Goal: Information Seeking & Learning: Learn about a topic

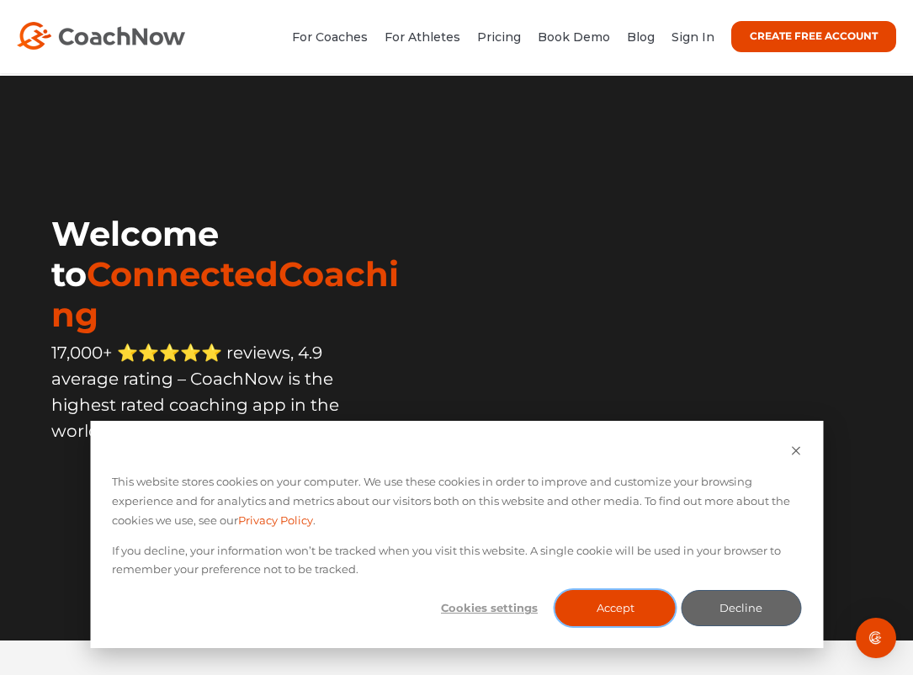
click at [599, 605] on button "Accept" at bounding box center [615, 608] width 120 height 36
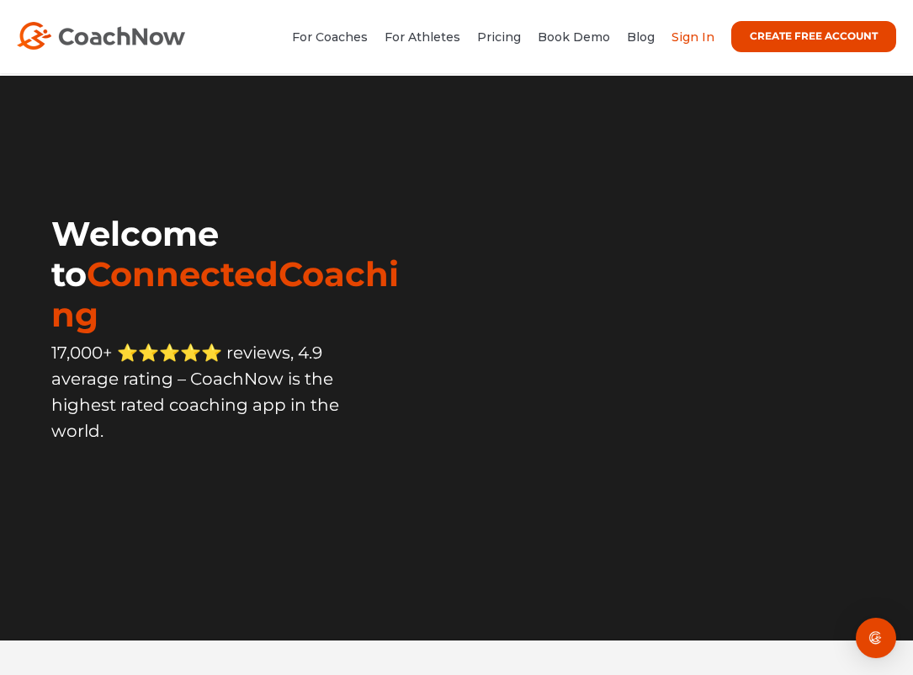
click at [692, 38] on link "Sign In" at bounding box center [692, 36] width 43 height 15
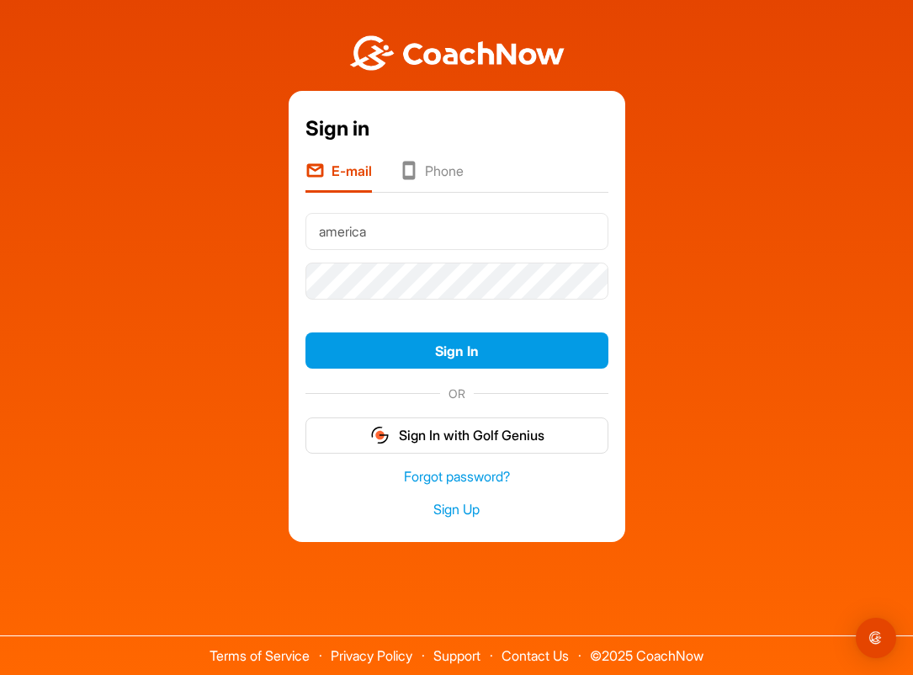
type input "AMERICA@XUNTAS.ORG"
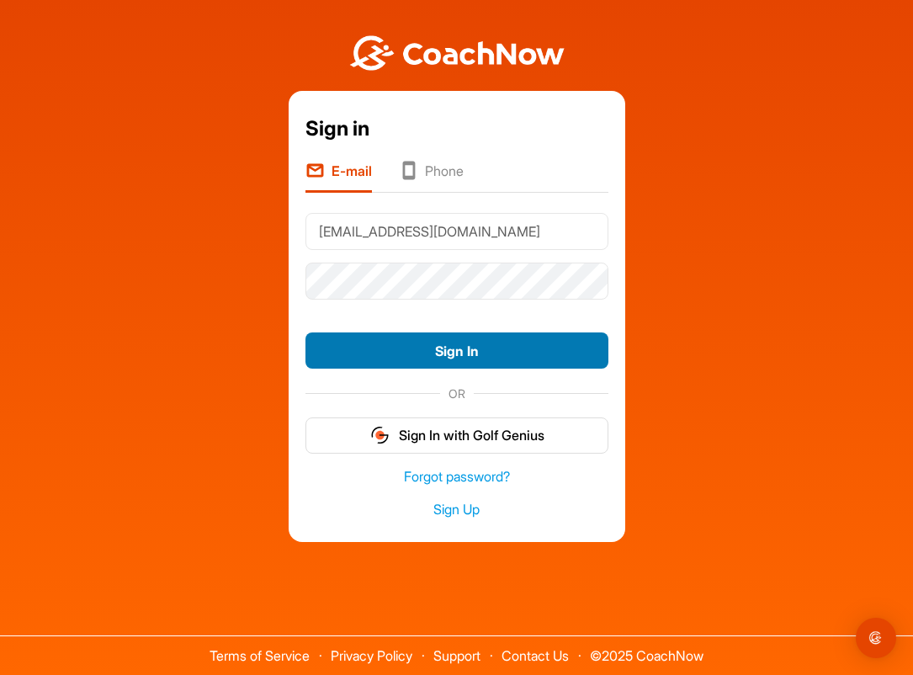
click at [442, 352] on button "Sign In" at bounding box center [456, 350] width 303 height 36
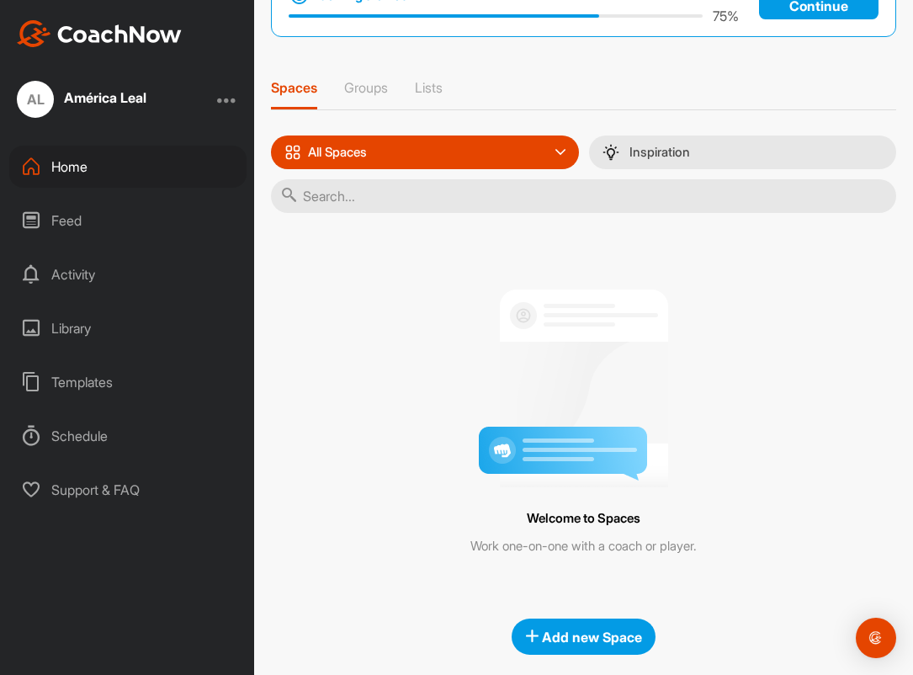
scroll to position [140, 0]
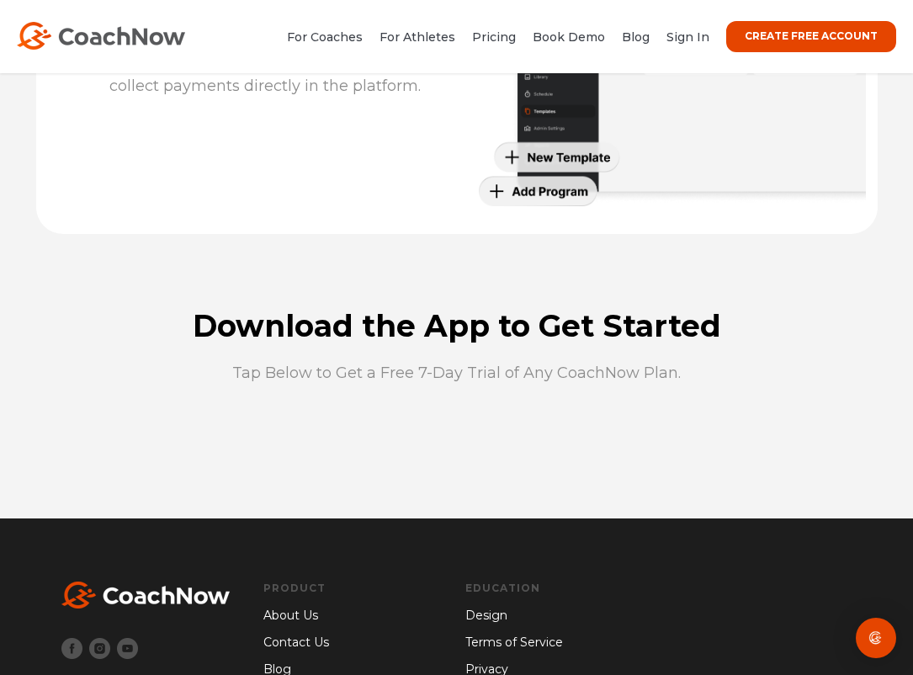
scroll to position [4275, 0]
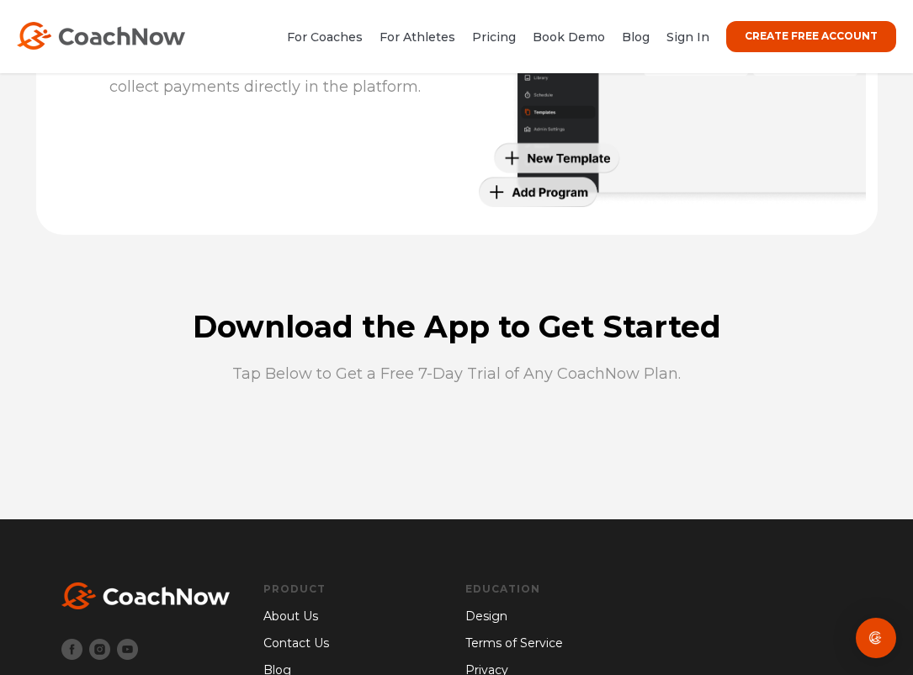
click at [488, 330] on h2 "Download the App to Get Started" at bounding box center [456, 326] width 807 height 30
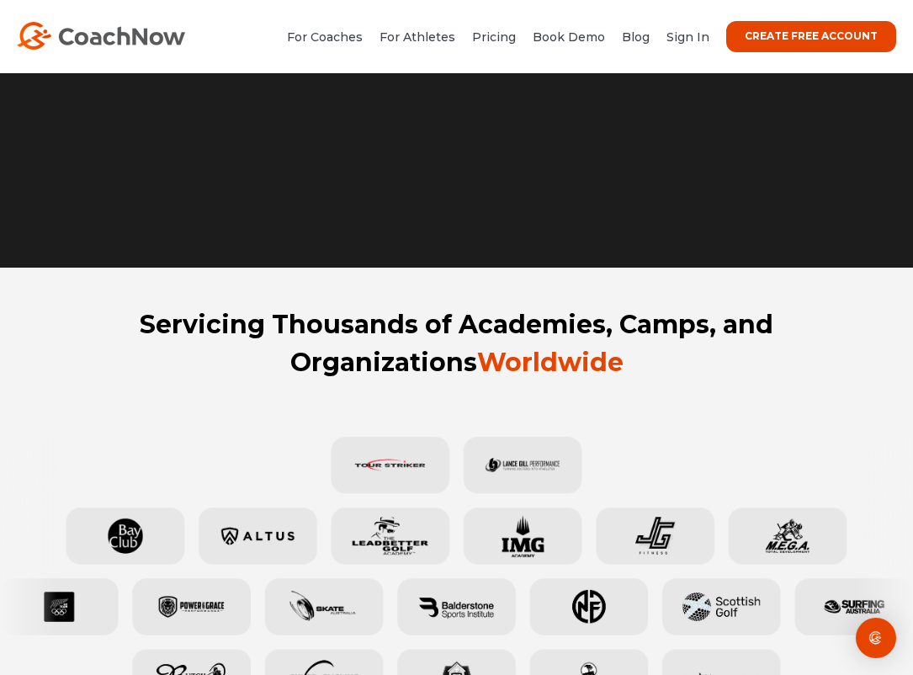
scroll to position [375, 0]
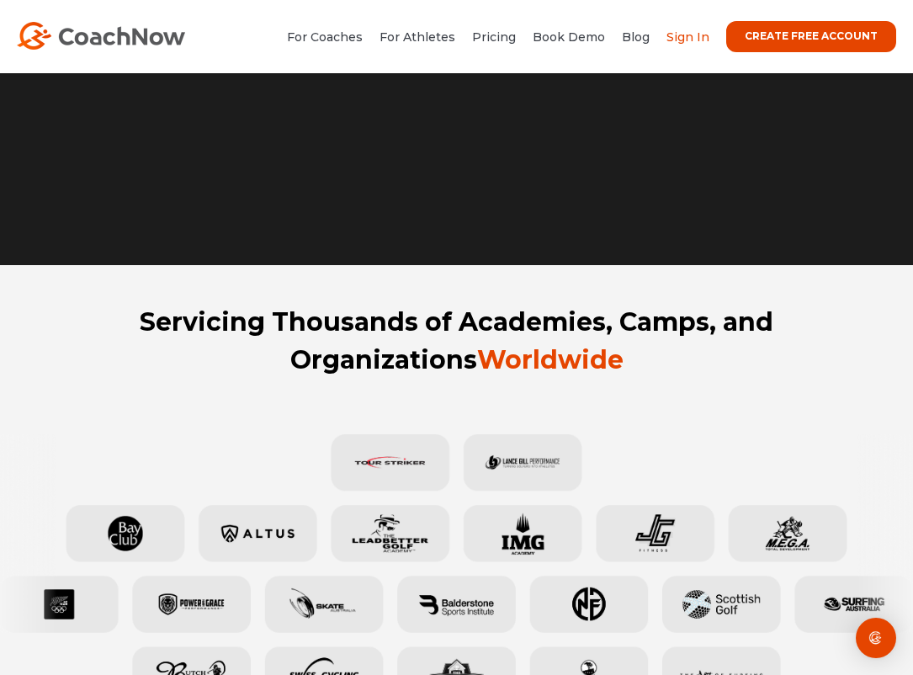
click at [701, 40] on link "Sign In" at bounding box center [687, 36] width 43 height 15
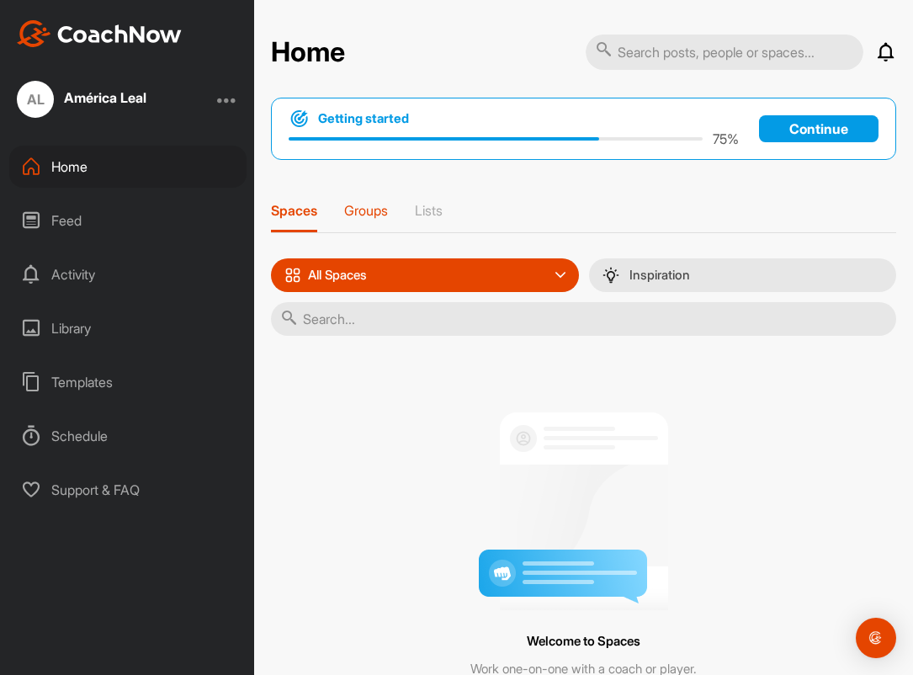
click at [373, 214] on p "Groups" at bounding box center [366, 210] width 44 height 17
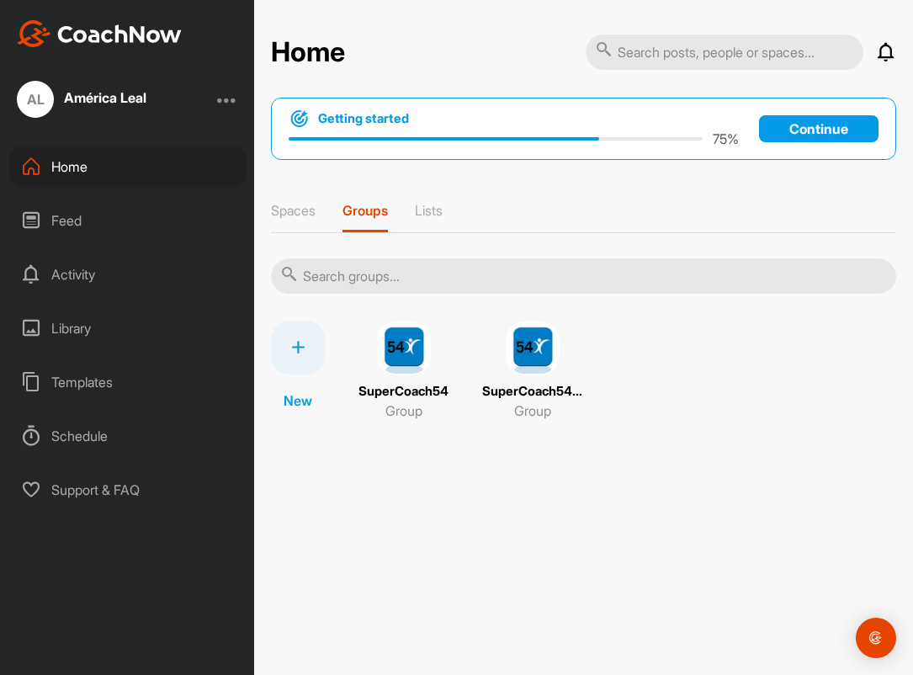
click at [405, 350] on img at bounding box center [404, 348] width 54 height 54
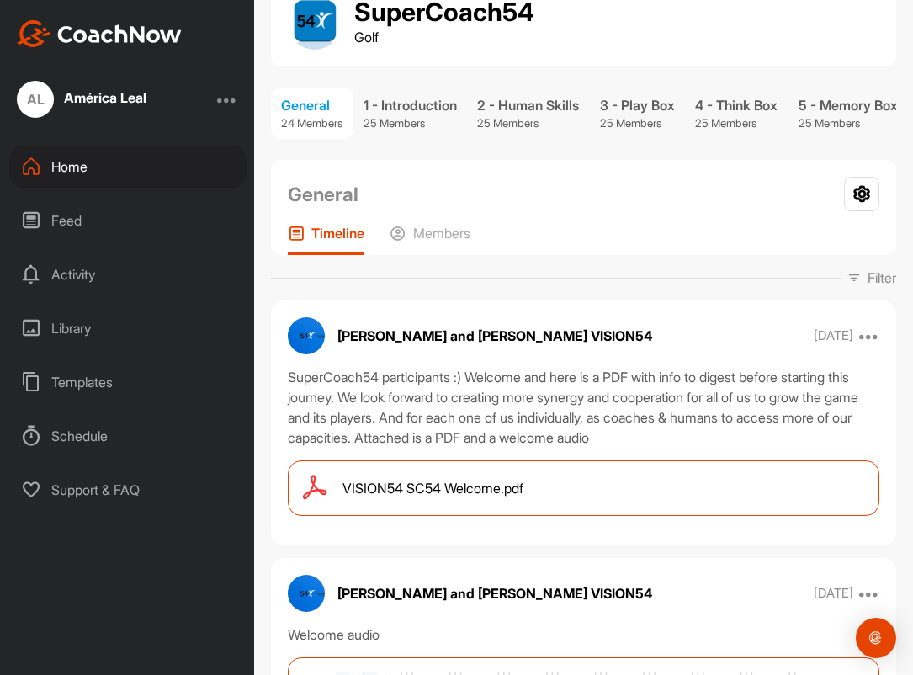
scroll to position [128, 0]
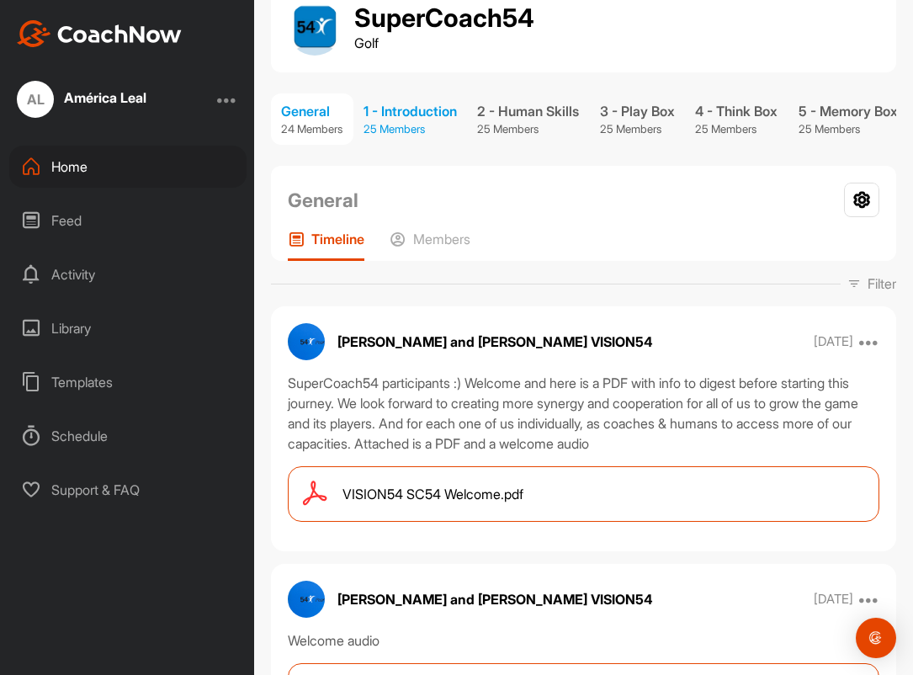
click at [403, 121] on p "25 Members" at bounding box center [409, 129] width 93 height 17
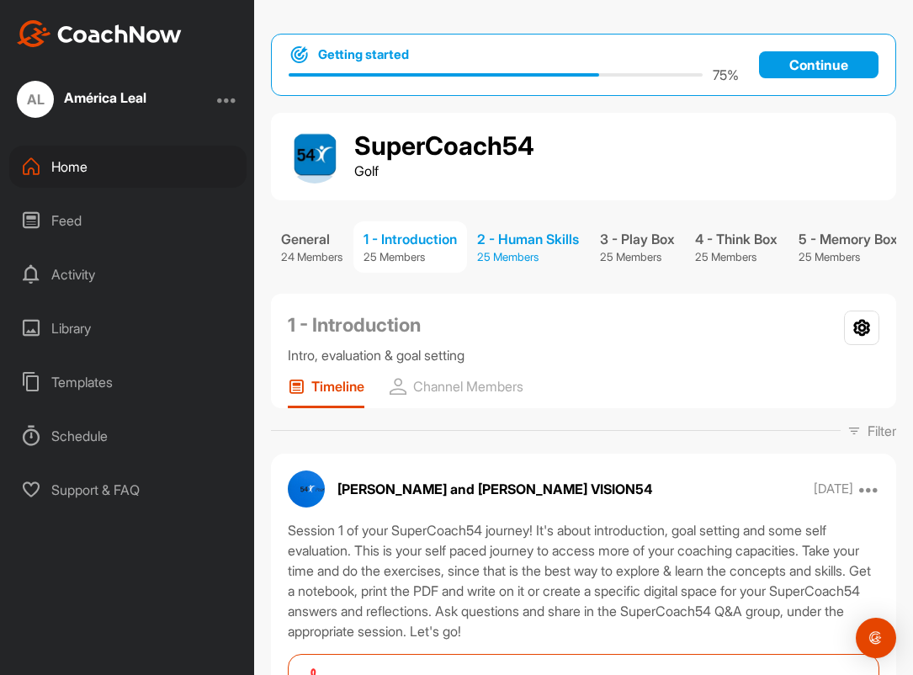
click at [516, 249] on p "25 Members" at bounding box center [528, 257] width 102 height 17
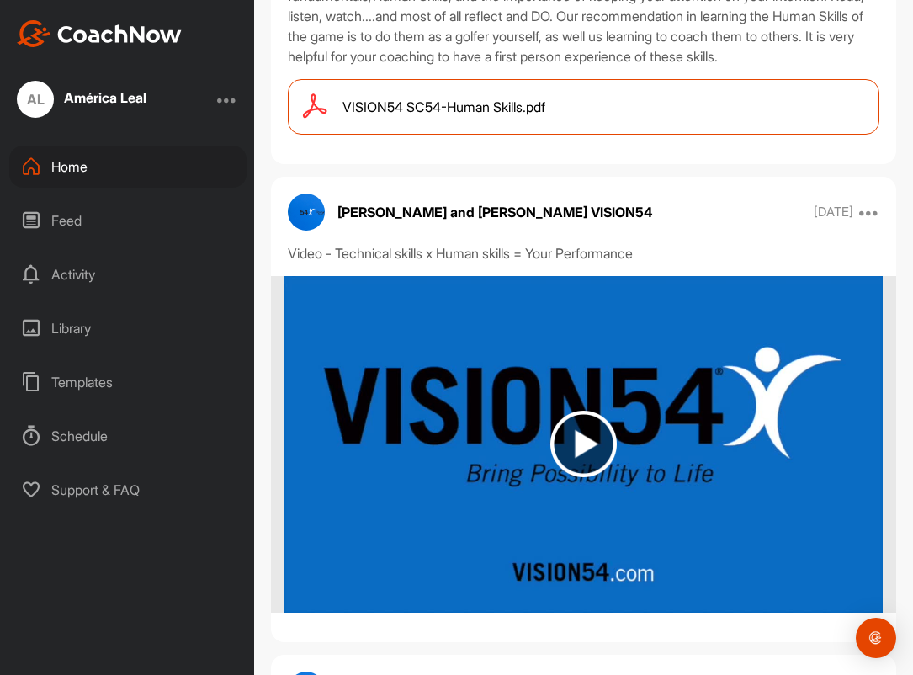
scroll to position [571, 0]
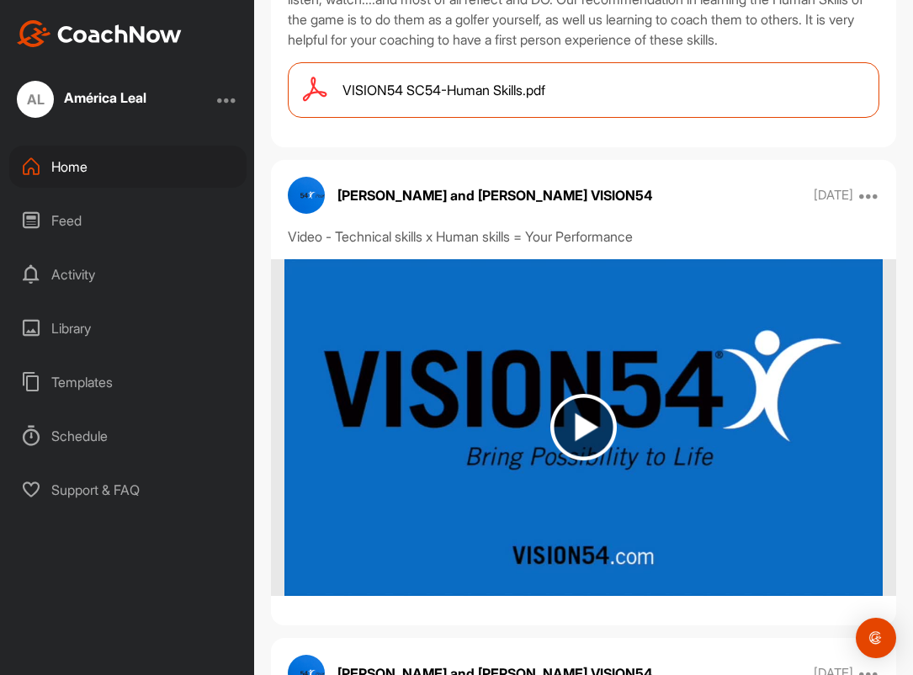
click at [482, 100] on span "VISION54 SC54-Human Skills.pdf" at bounding box center [443, 90] width 203 height 20
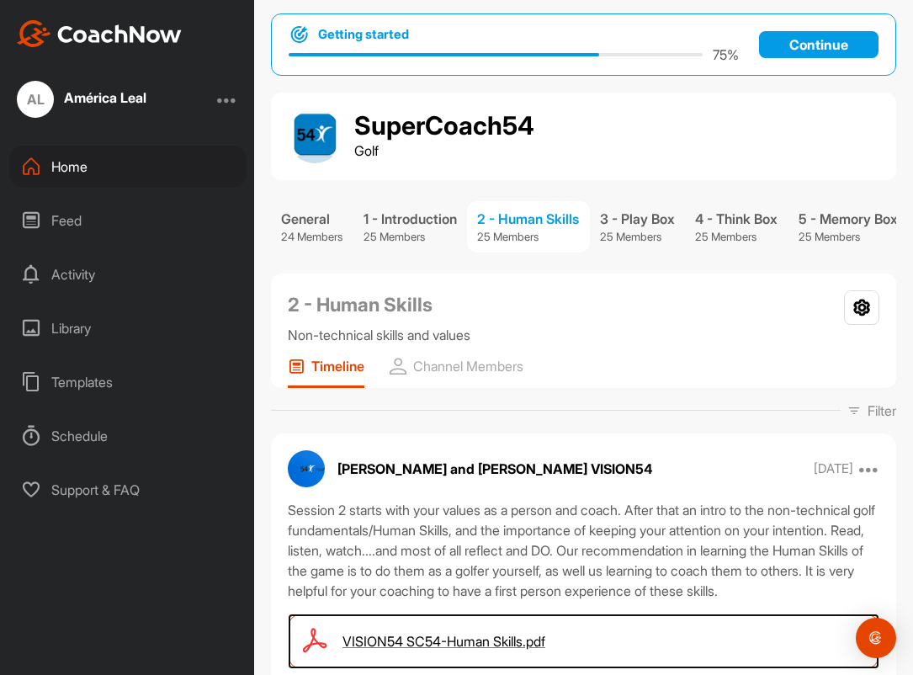
scroll to position [0, 0]
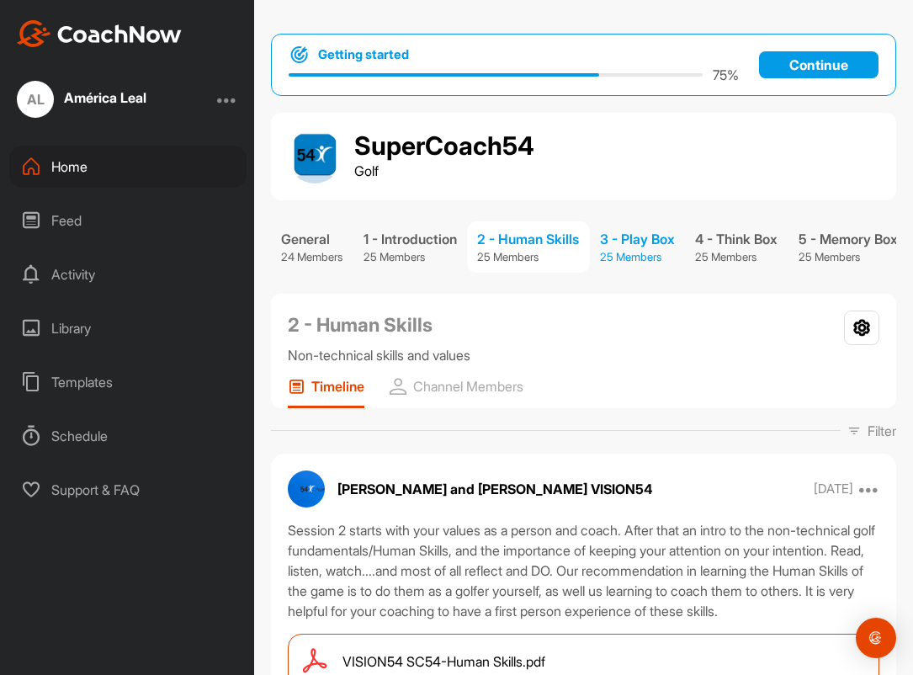
click at [646, 243] on div "3 - Play Box" at bounding box center [637, 239] width 75 height 20
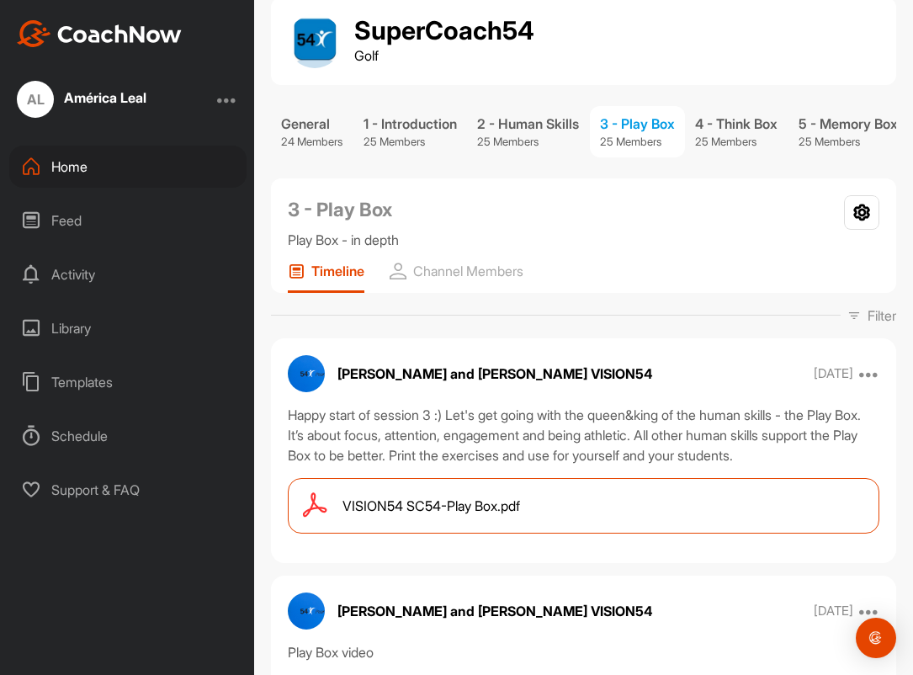
scroll to position [129, 0]
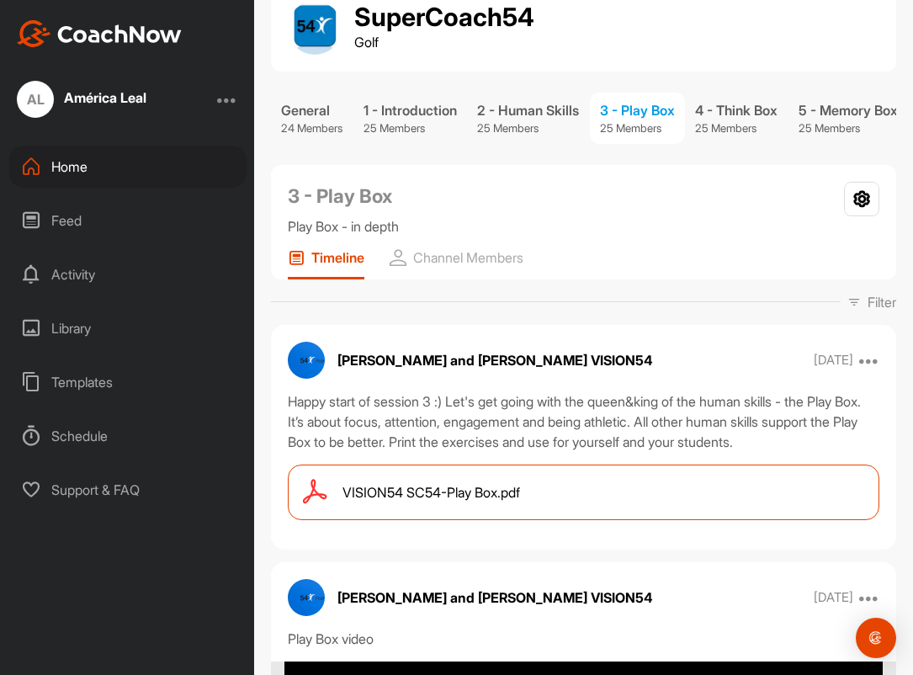
click at [458, 495] on span "VISION54 SC54-Play Box.pdf" at bounding box center [430, 492] width 177 height 20
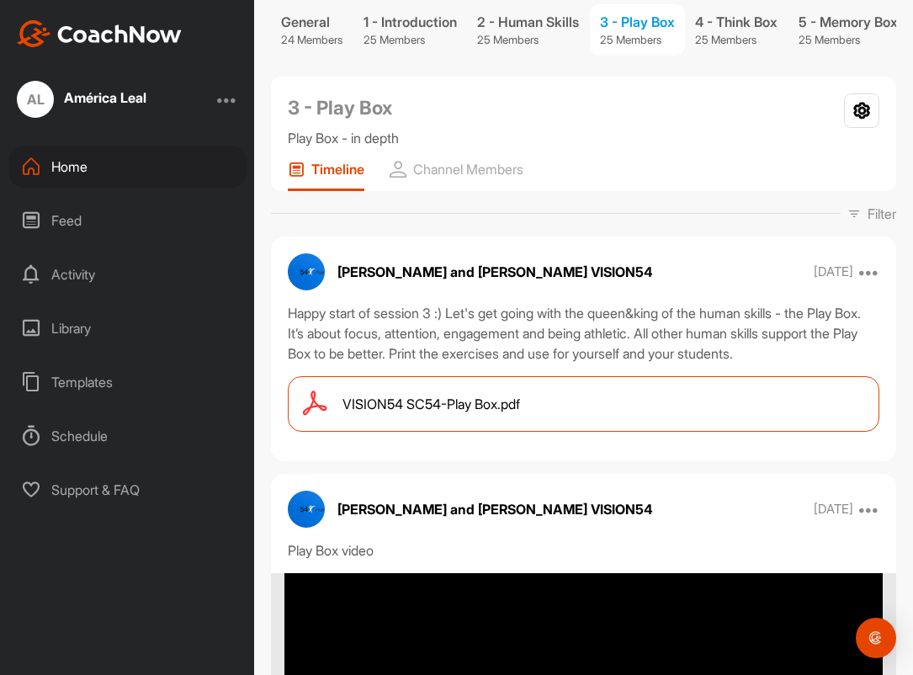
scroll to position [0, 0]
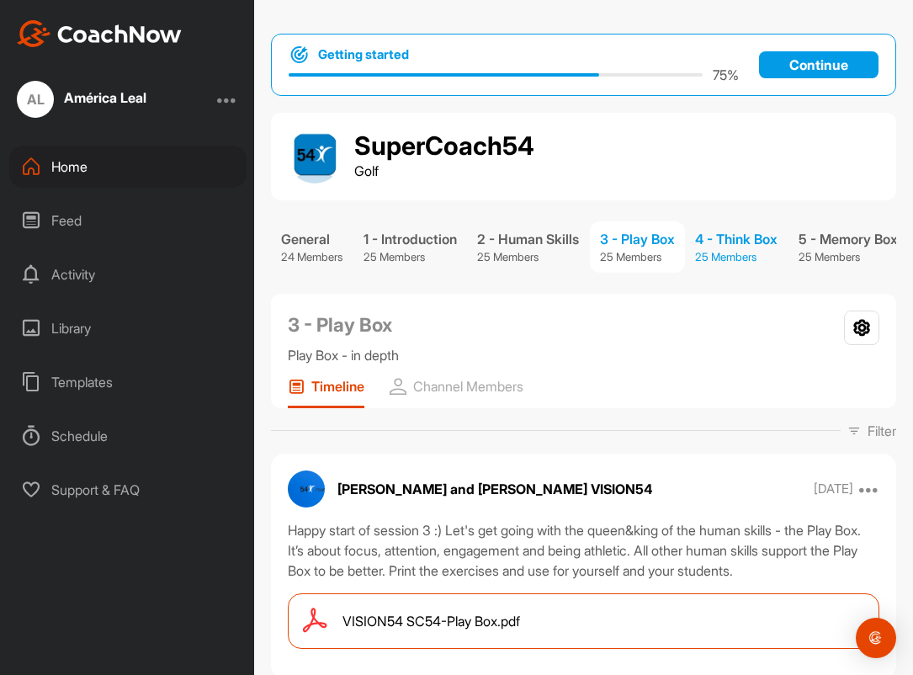
click at [747, 240] on div "4 - Think Box" at bounding box center [736, 239] width 82 height 20
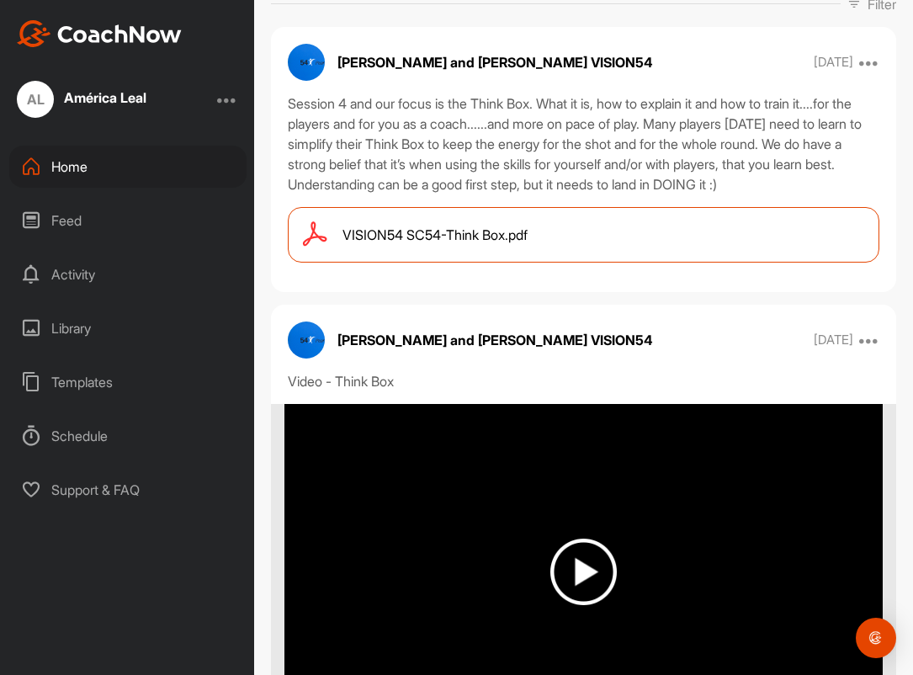
scroll to position [430, 0]
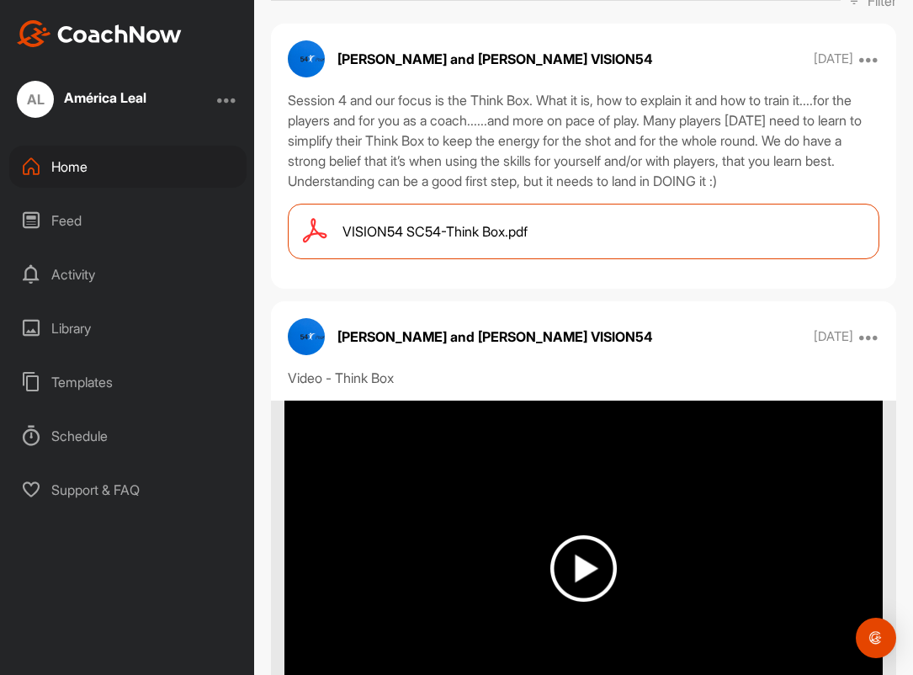
click at [579, 231] on div "VISION54 SC54-Think Box.pdf" at bounding box center [583, 232] width 591 height 56
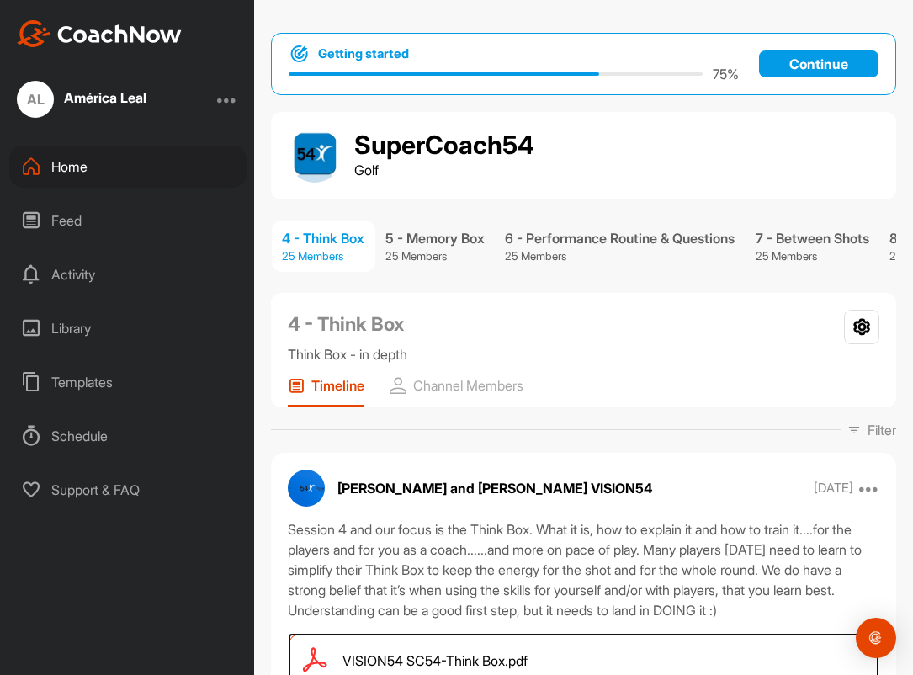
scroll to position [0, 416]
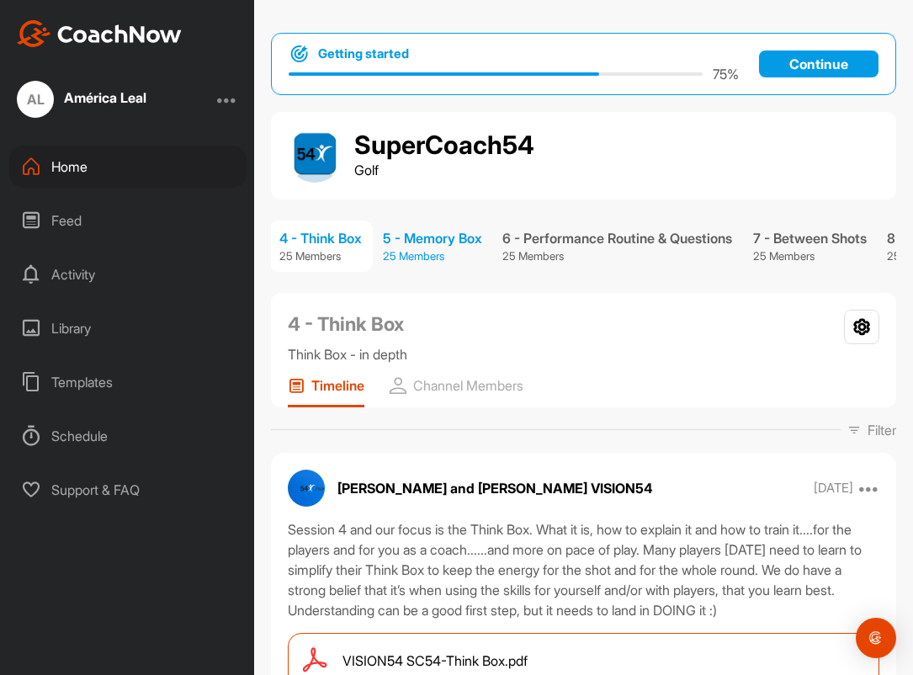
click at [453, 240] on div "5 - Memory Box" at bounding box center [432, 238] width 99 height 20
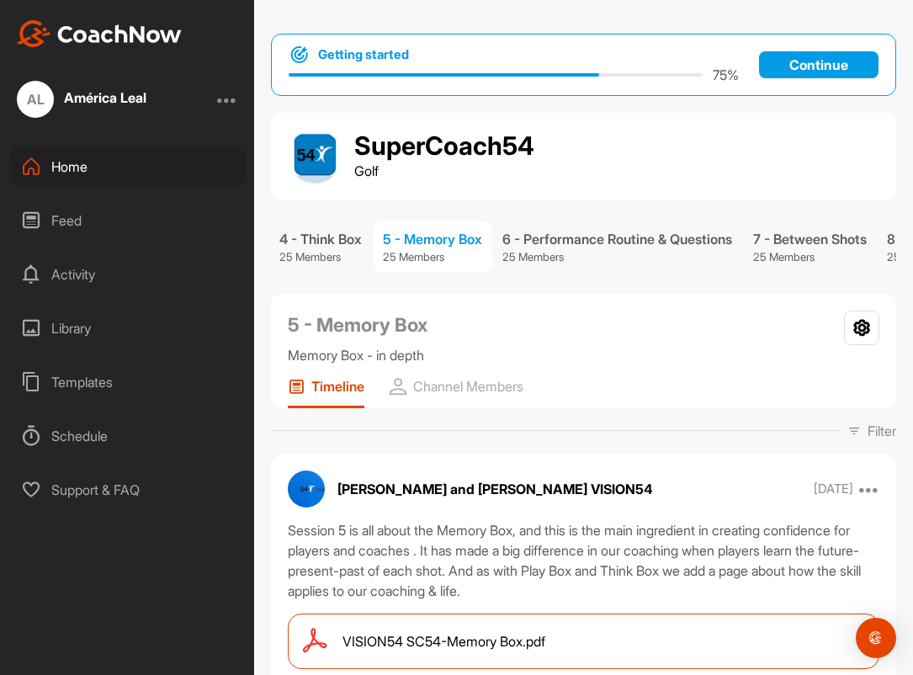
click at [525, 642] on span "VISION54 SC54-Memory Box.pdf" at bounding box center [443, 641] width 203 height 20
click at [598, 245] on div "6 - Performance Routine & Questions" at bounding box center [617, 239] width 230 height 20
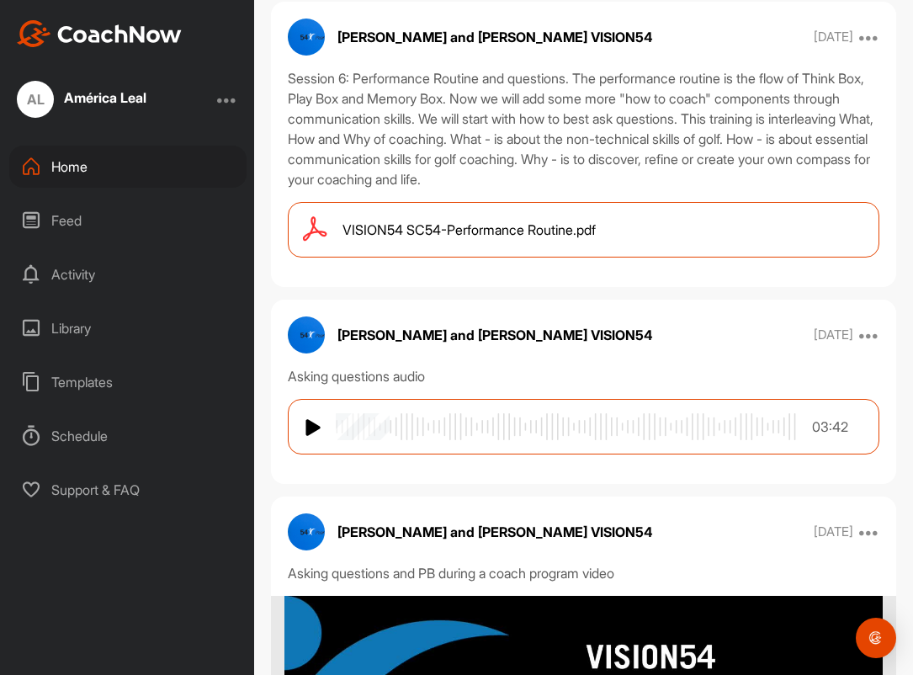
scroll to position [454, 0]
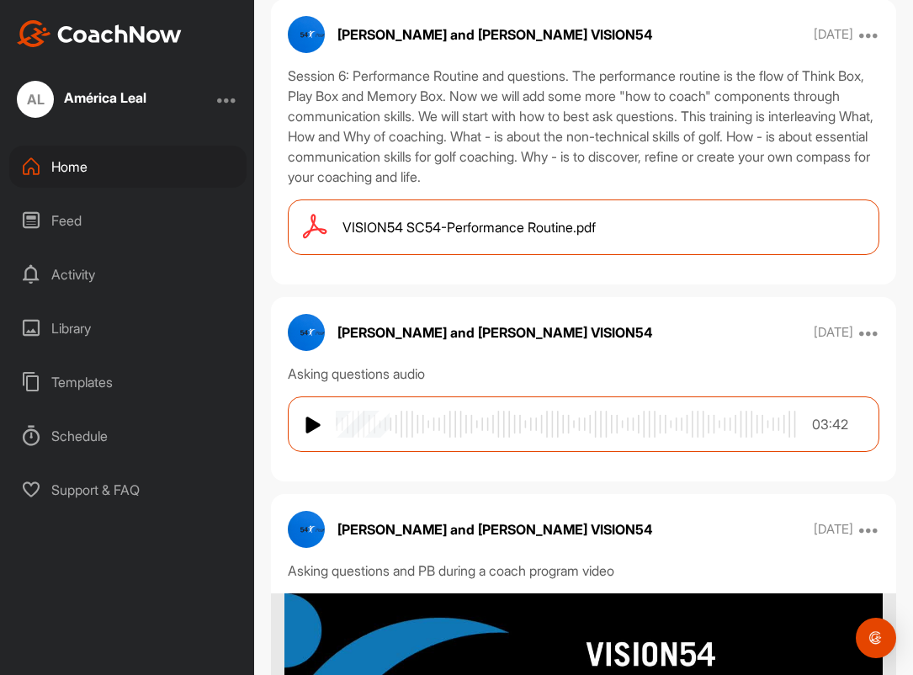
click at [560, 231] on span "VISION54 SC54-Performance Routine.pdf" at bounding box center [468, 227] width 253 height 20
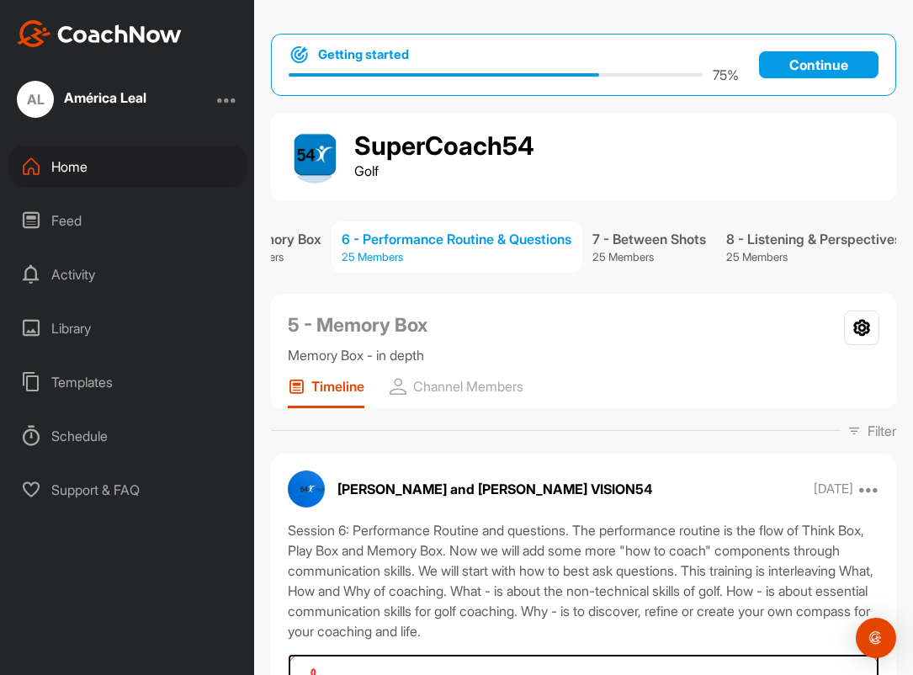
scroll to position [0, 580]
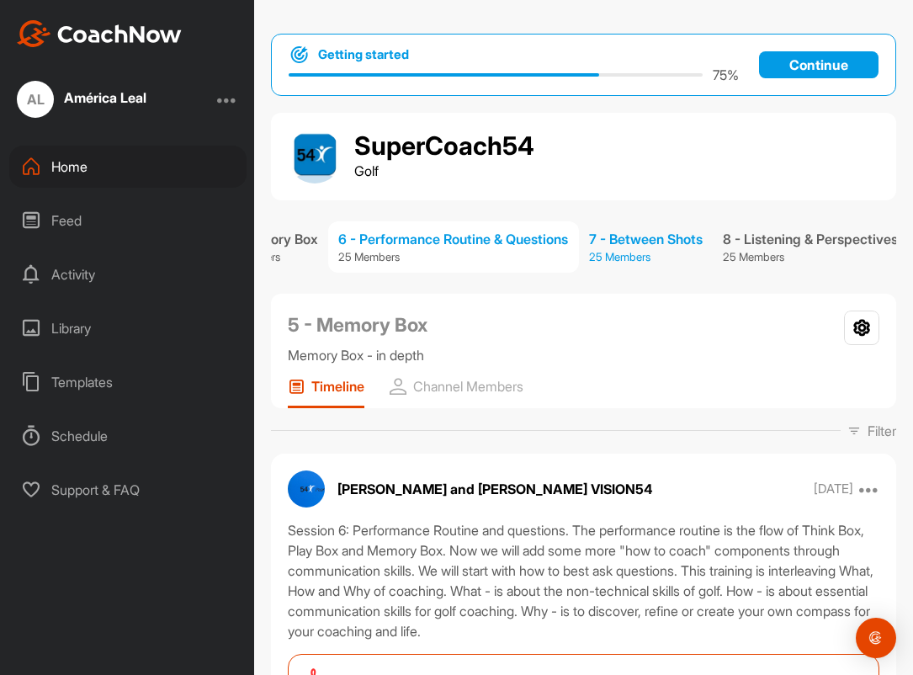
click at [670, 249] on p "25 Members" at bounding box center [646, 257] width 114 height 17
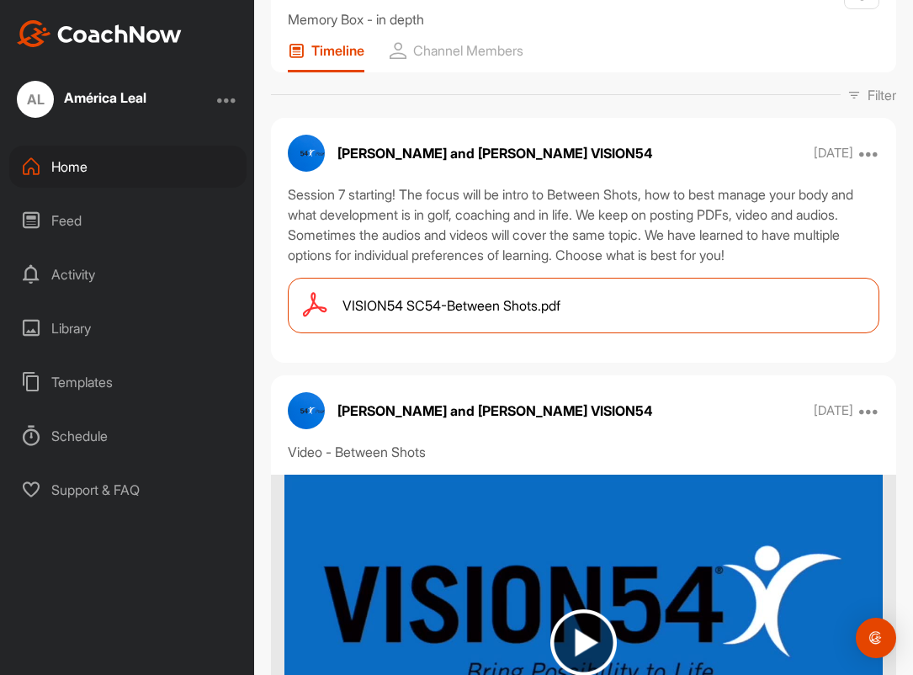
scroll to position [391, 0]
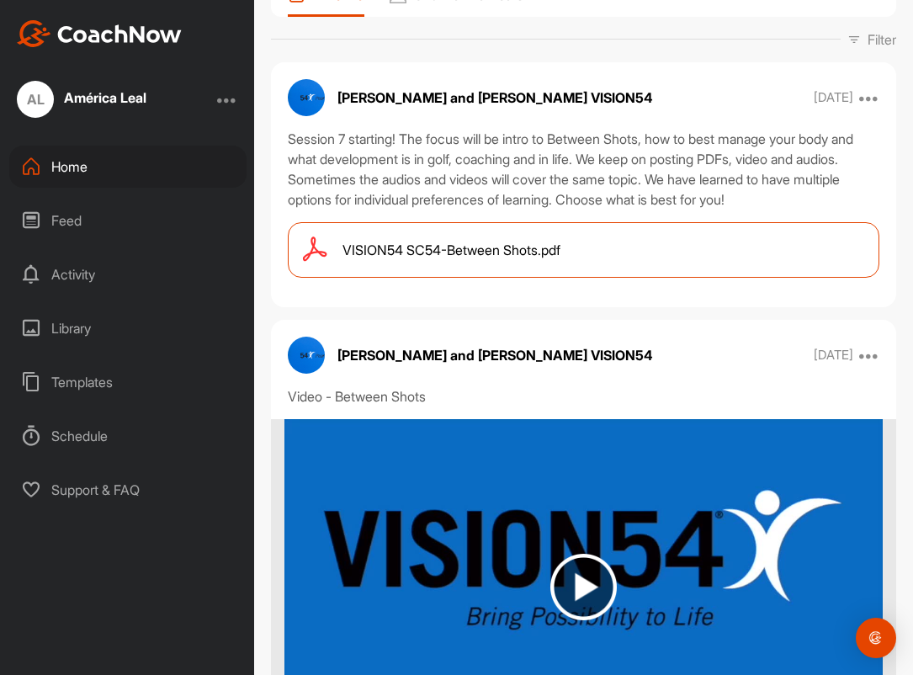
click at [656, 251] on div "VISION54 SC54-Between Shots.pdf" at bounding box center [583, 250] width 591 height 56
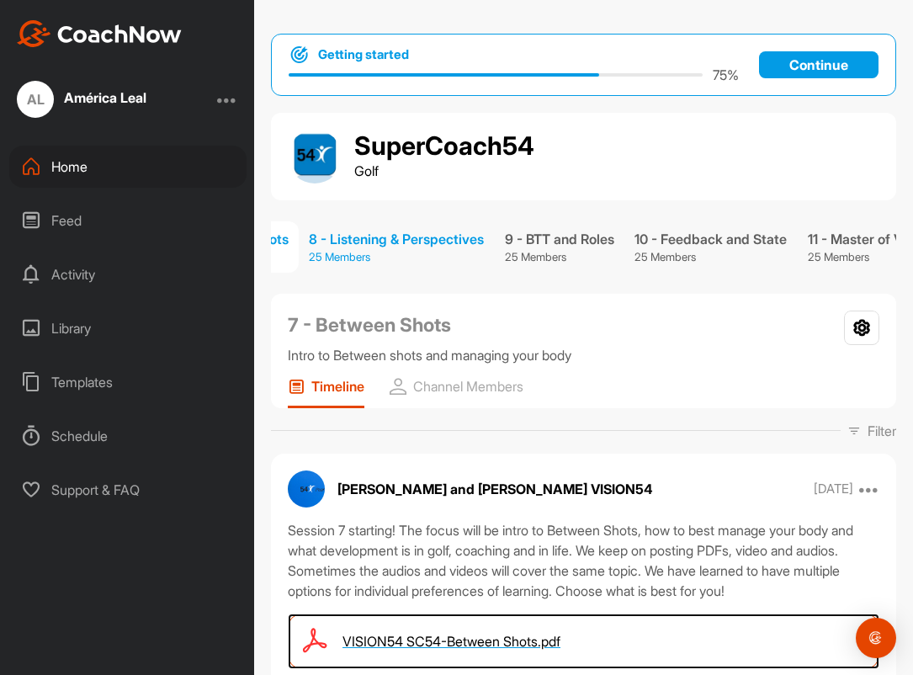
scroll to position [0, 999]
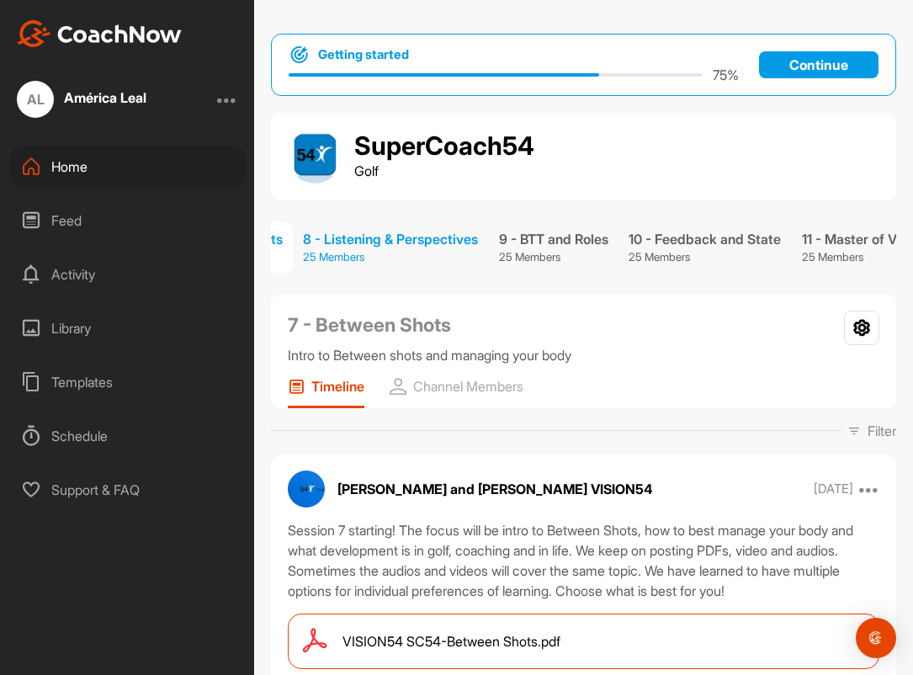
click at [446, 242] on div "8 - Listening & Perspectives" at bounding box center [390, 239] width 175 height 20
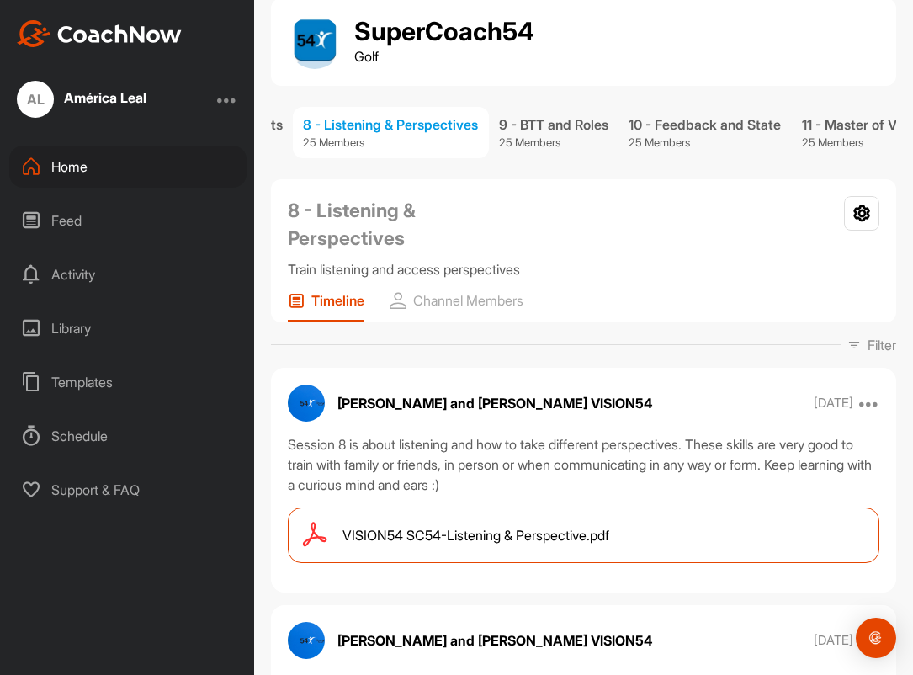
scroll to position [101, 0]
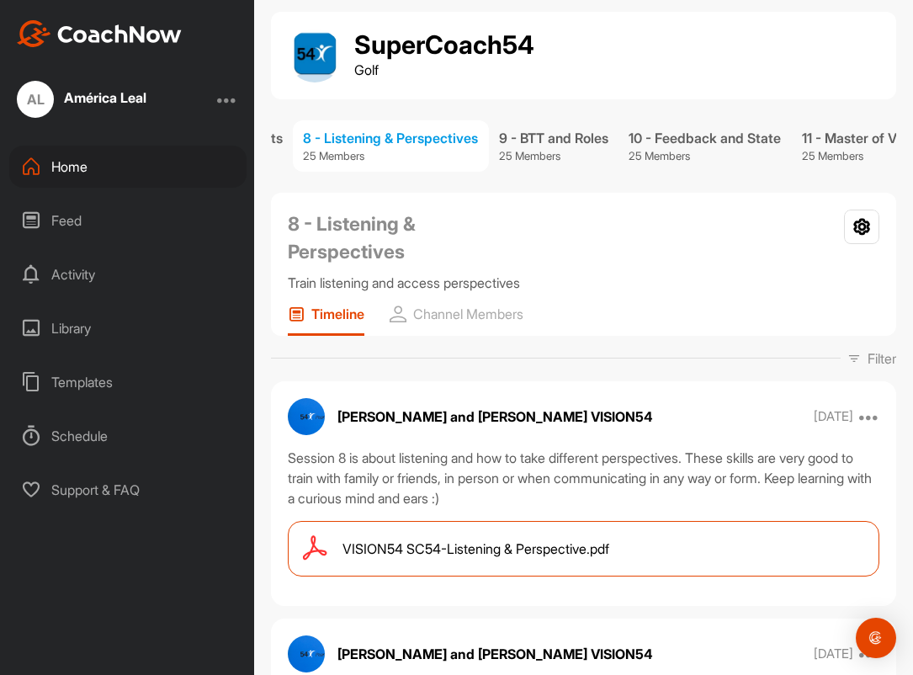
click at [596, 542] on span "VISION54 SC54-Listening & Perspective.pdf" at bounding box center [475, 548] width 267 height 20
click at [593, 145] on div "9 - BTT and Roles" at bounding box center [553, 138] width 109 height 20
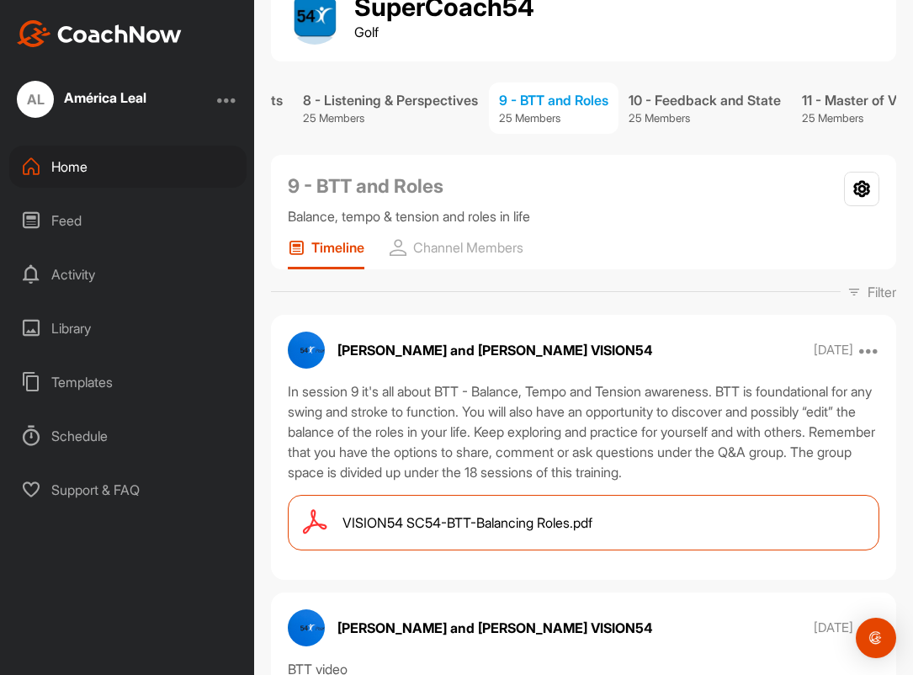
scroll to position [147, 0]
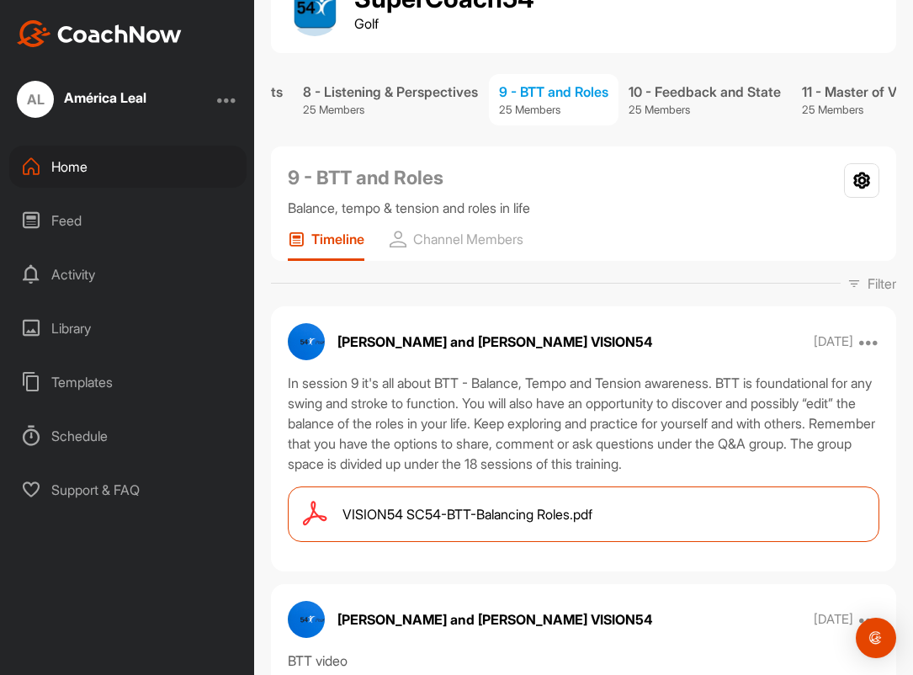
click at [569, 520] on span "VISION54 SC54-BTT-Balancing Roles.pdf" at bounding box center [467, 514] width 250 height 20
click at [720, 90] on div "10 - Feedback and State" at bounding box center [704, 92] width 152 height 20
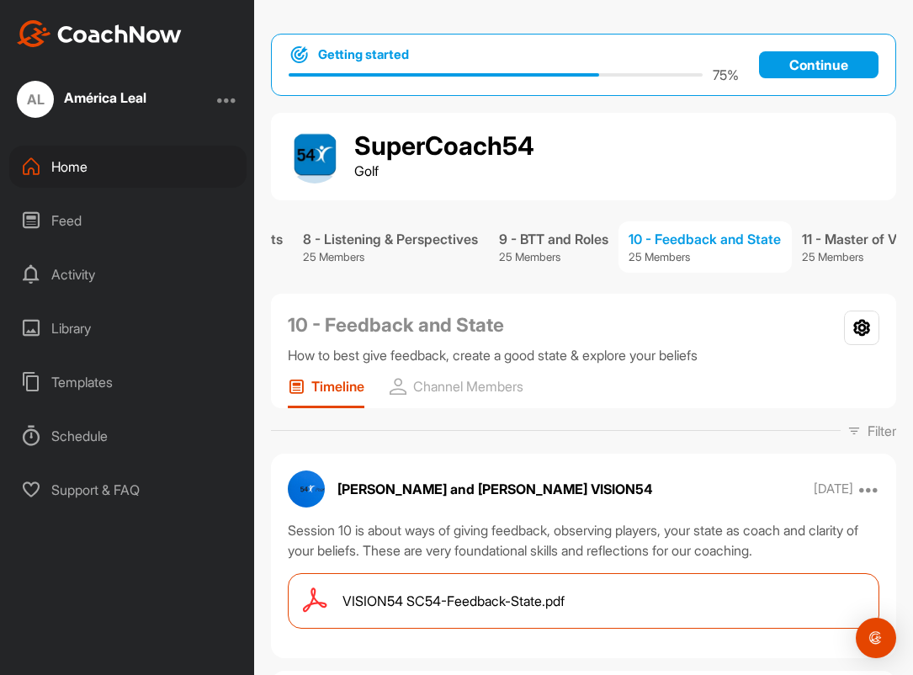
click at [559, 607] on span "VISION54 SC54-Feedback-State.pdf" at bounding box center [453, 600] width 222 height 20
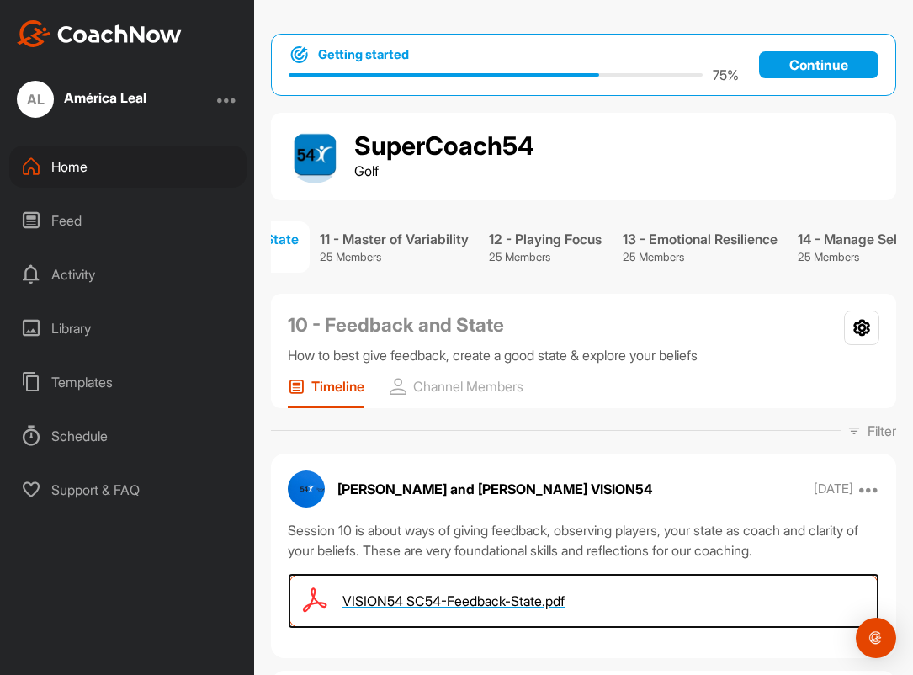
scroll to position [0, 1496]
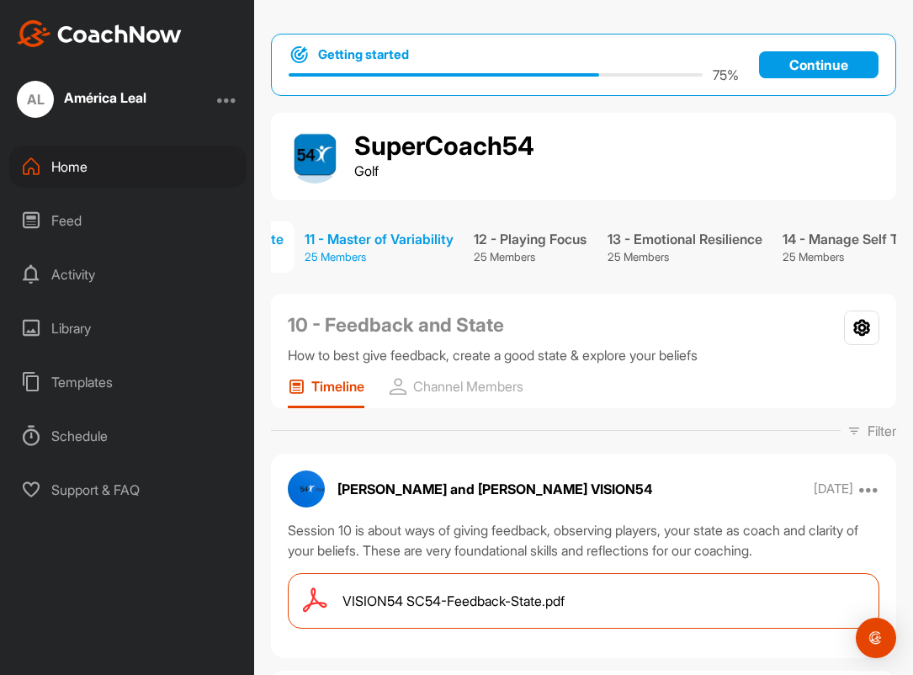
click at [437, 246] on div "11 - Master of Variability" at bounding box center [378, 239] width 149 height 20
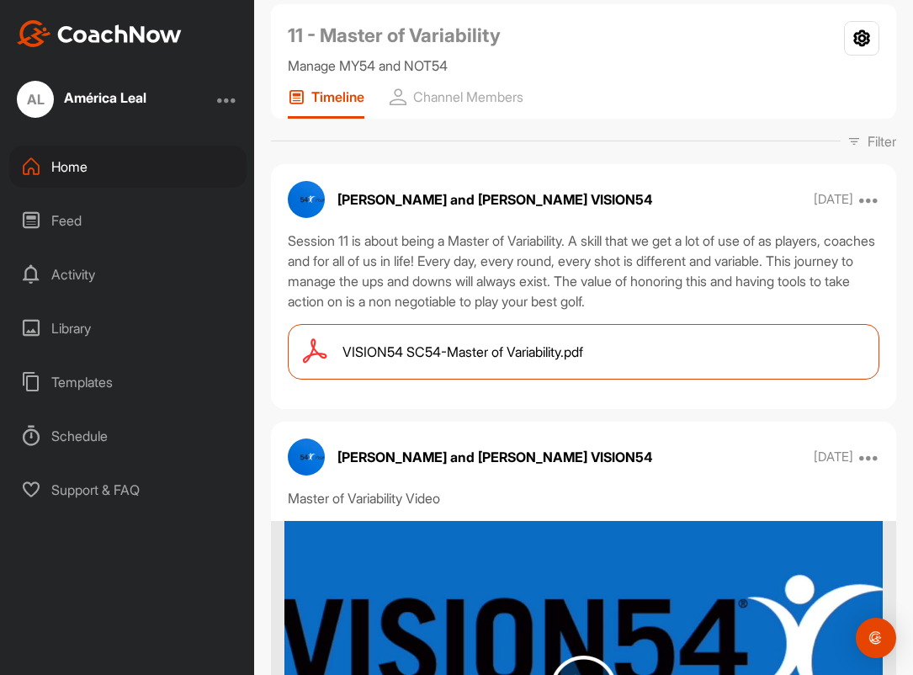
scroll to position [361, 0]
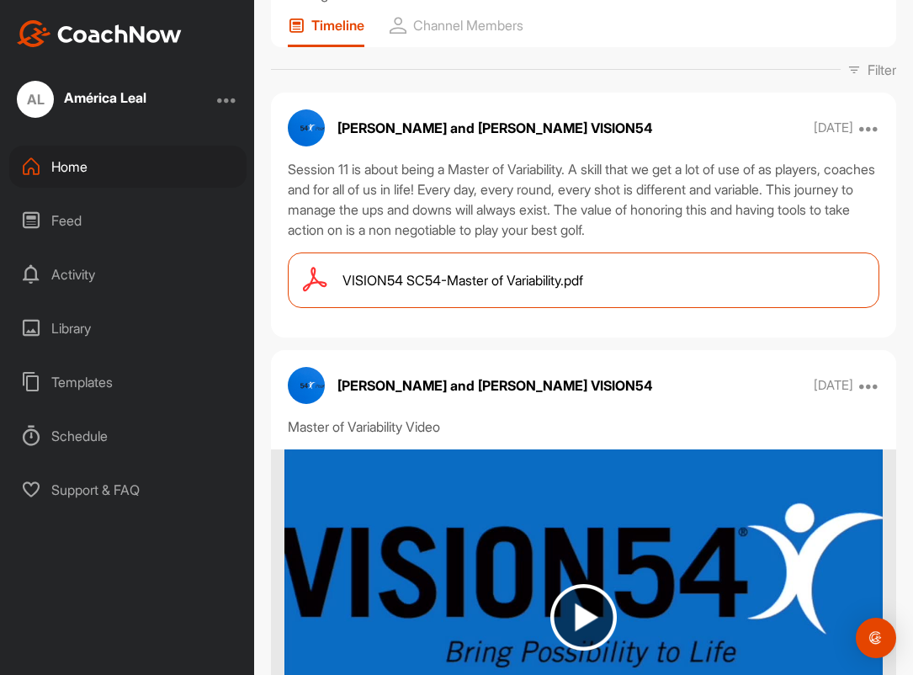
click at [583, 273] on span "VISION54 SC54-Master of Variability.pdf" at bounding box center [462, 280] width 241 height 20
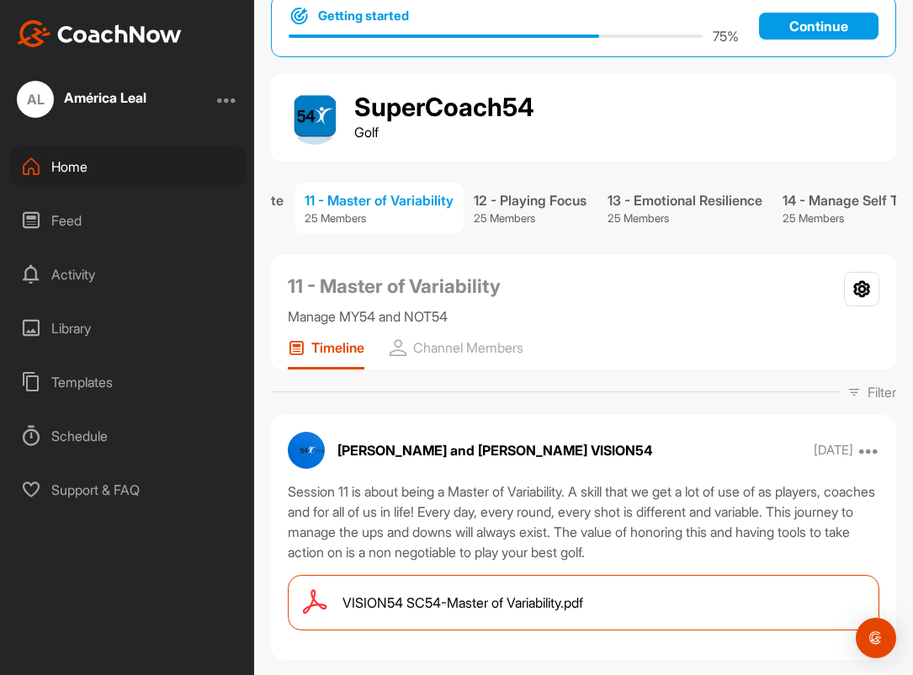
scroll to position [0, 0]
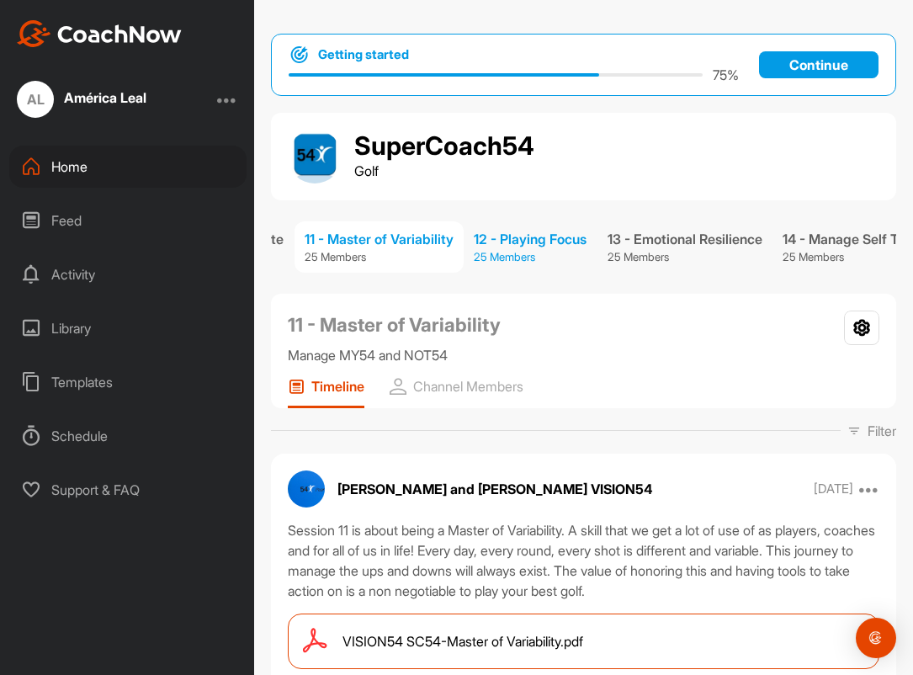
click at [580, 242] on div "12 - Playing Focus" at bounding box center [530, 239] width 113 height 20
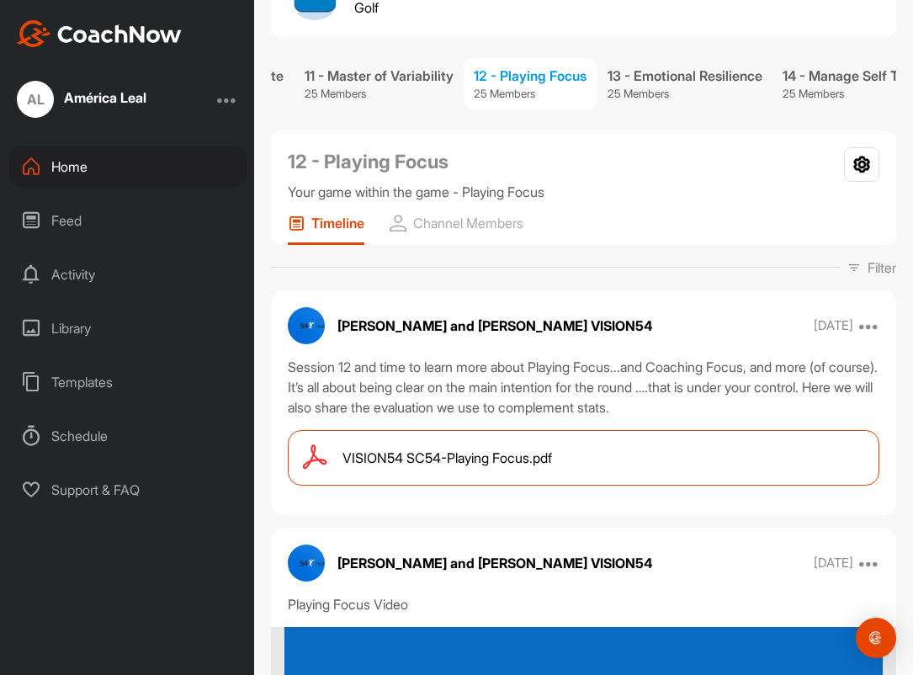
scroll to position [182, 0]
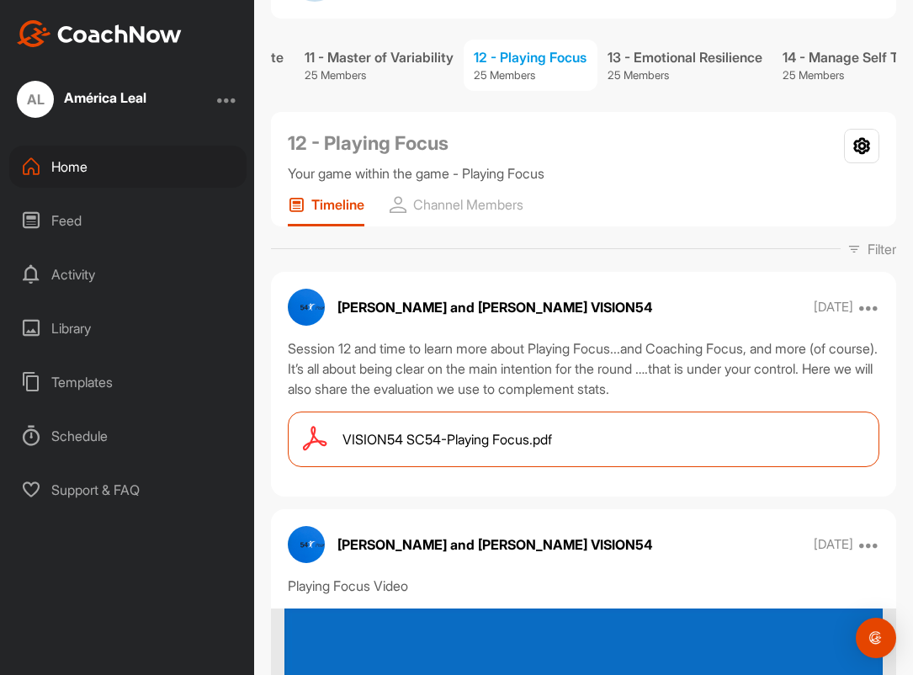
click at [577, 437] on div "VISION54 SC54-Playing Focus.pdf" at bounding box center [583, 439] width 591 height 56
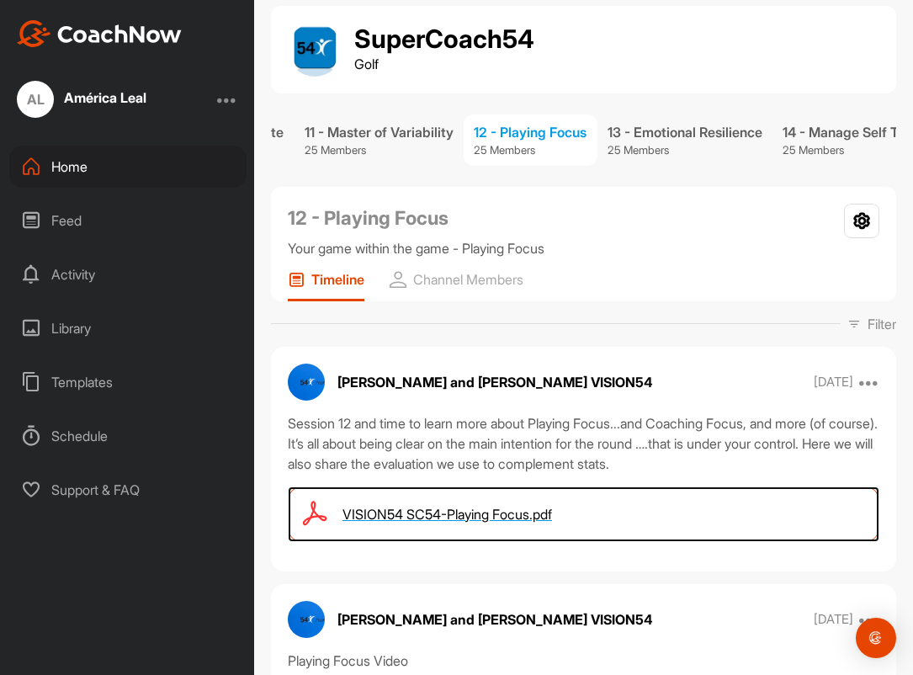
scroll to position [0, 0]
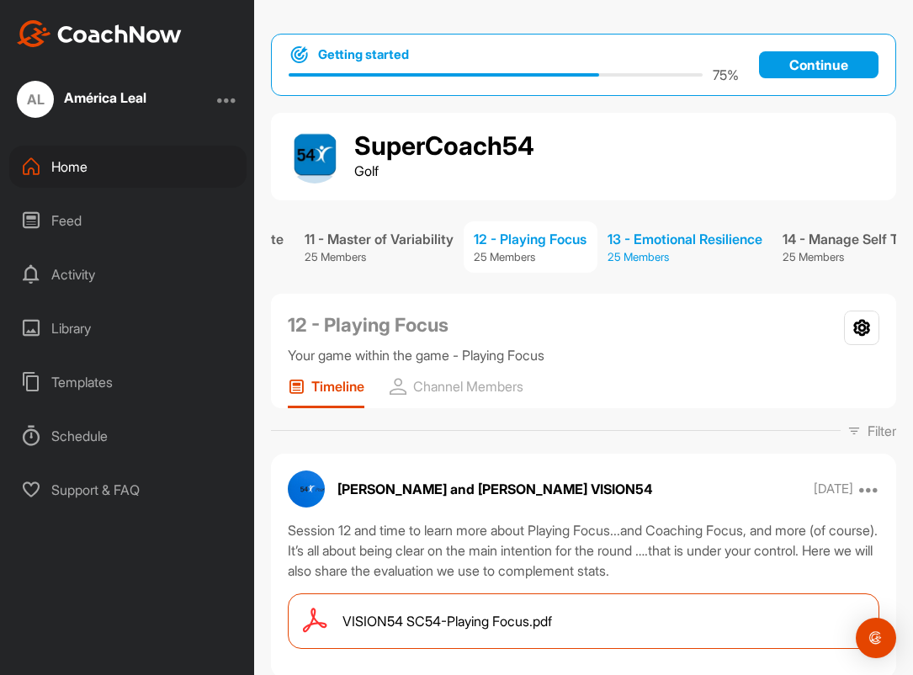
click at [720, 241] on div "13 - Emotional Resilience" at bounding box center [684, 239] width 155 height 20
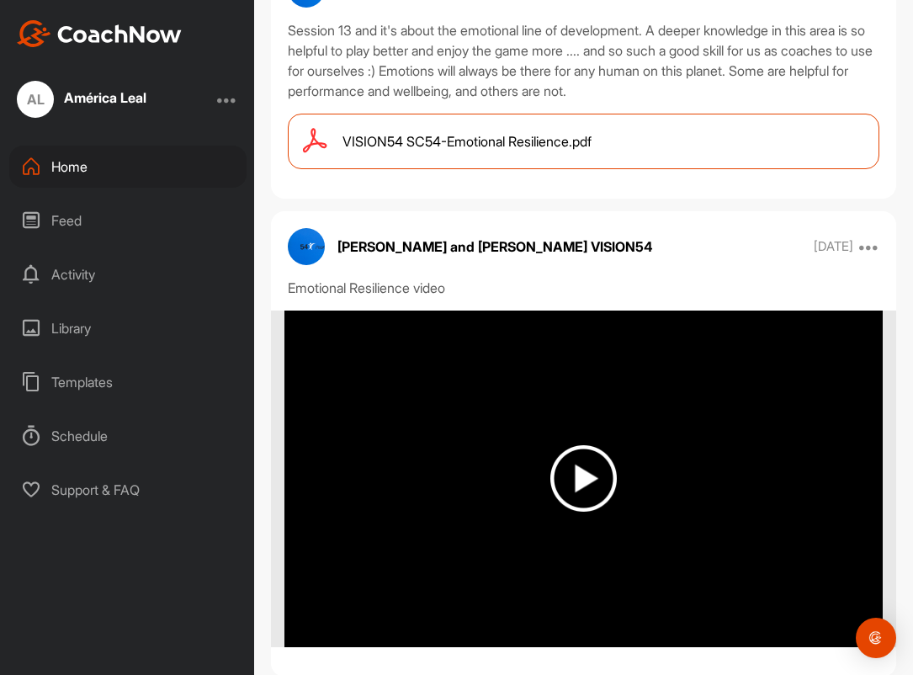
scroll to position [506, 0]
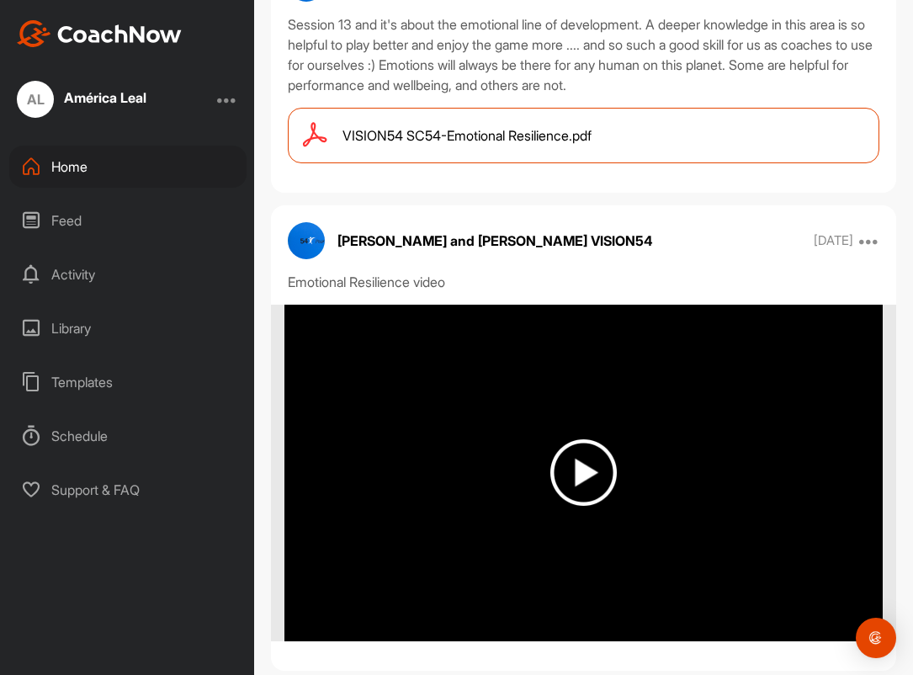
click at [569, 139] on span "VISION54 SC54-Emotional Resilience.pdf" at bounding box center [466, 135] width 249 height 20
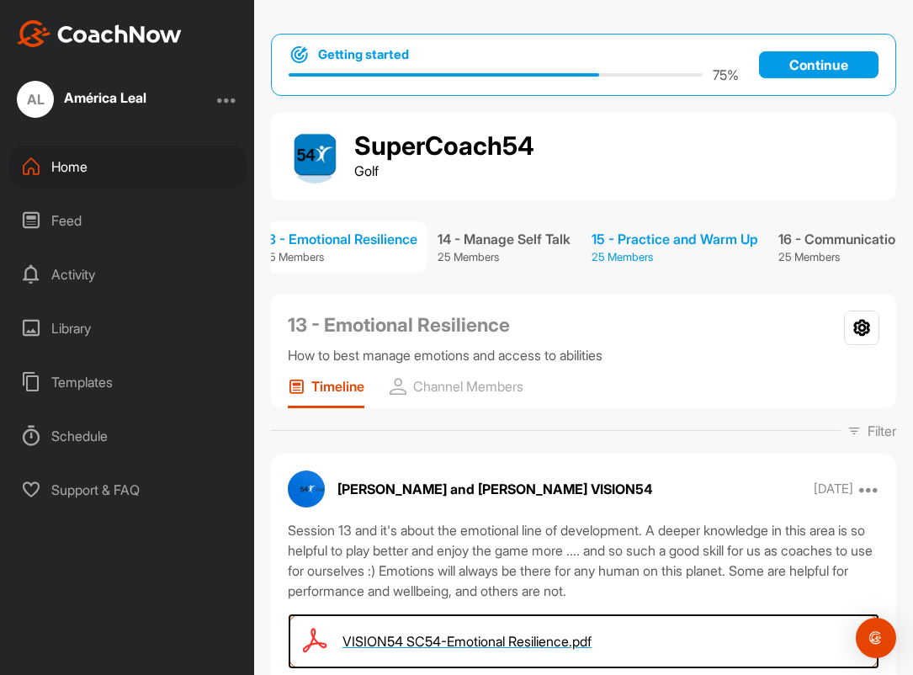
scroll to position [0, 1845]
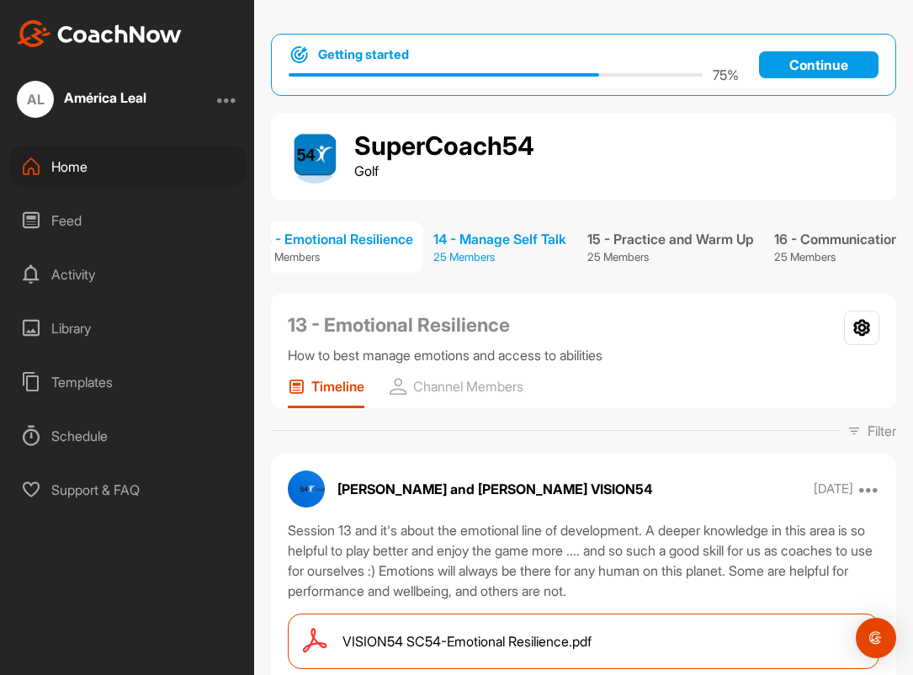
click at [561, 246] on div "14 - Manage Self Talk" at bounding box center [499, 239] width 133 height 20
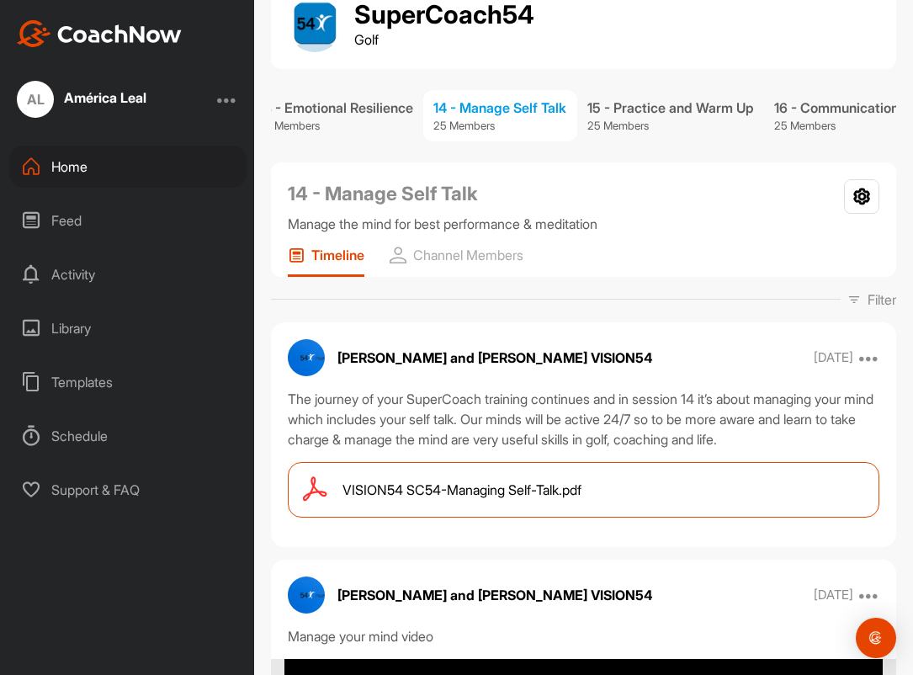
scroll to position [133, 0]
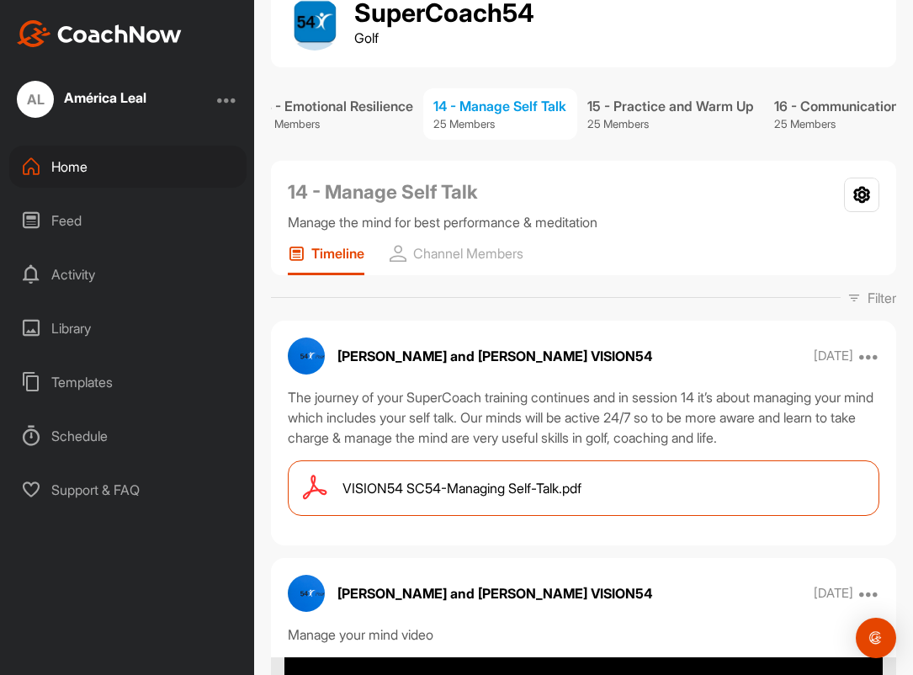
click at [544, 488] on span "VISION54 SC54-Managing Self-Talk.pdf" at bounding box center [461, 488] width 239 height 20
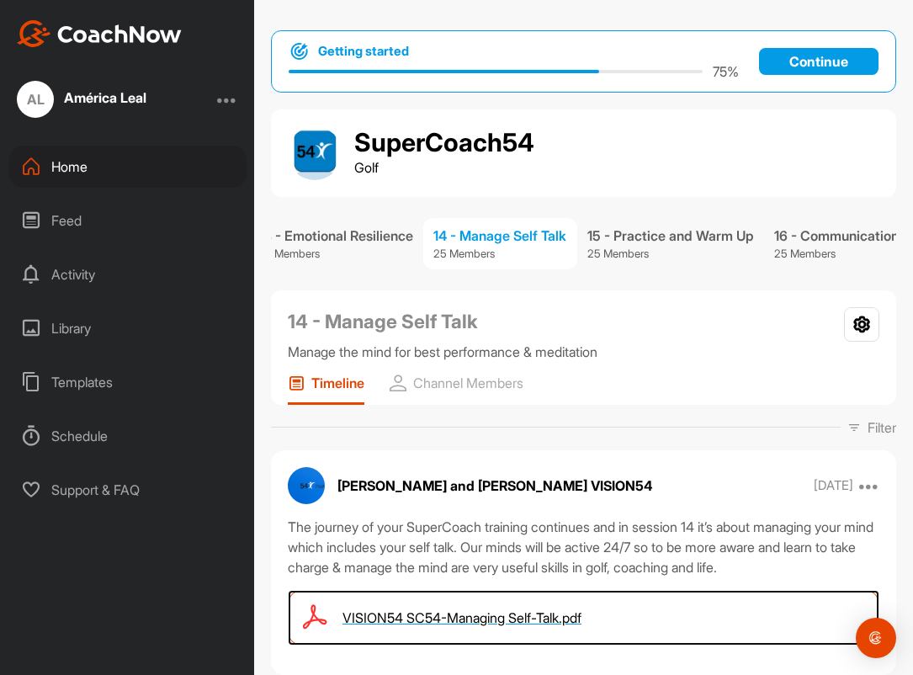
scroll to position [0, 0]
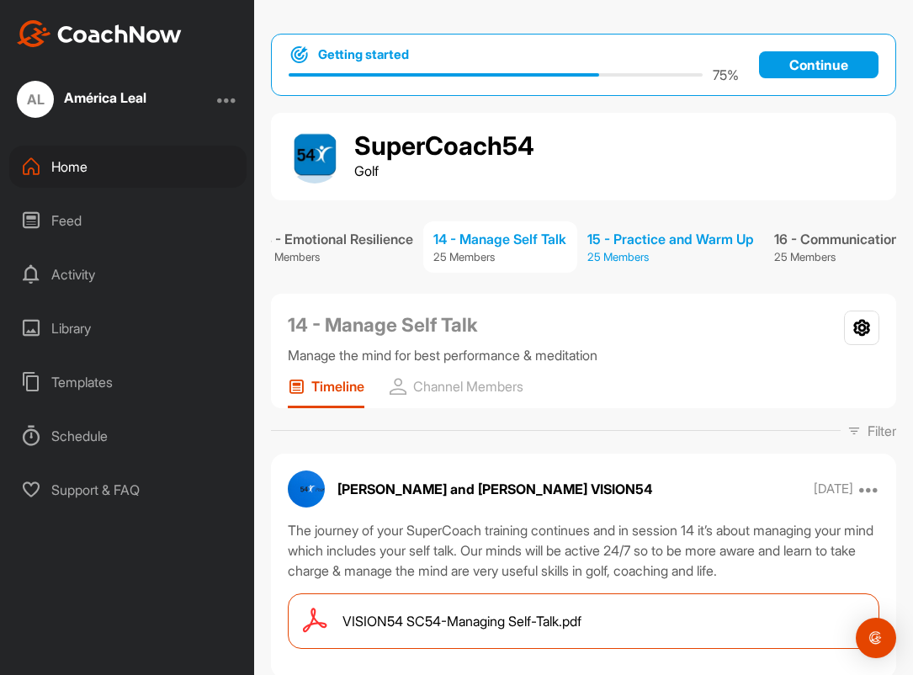
click at [719, 241] on div "15 - Practice and Warm Up" at bounding box center [670, 239] width 167 height 20
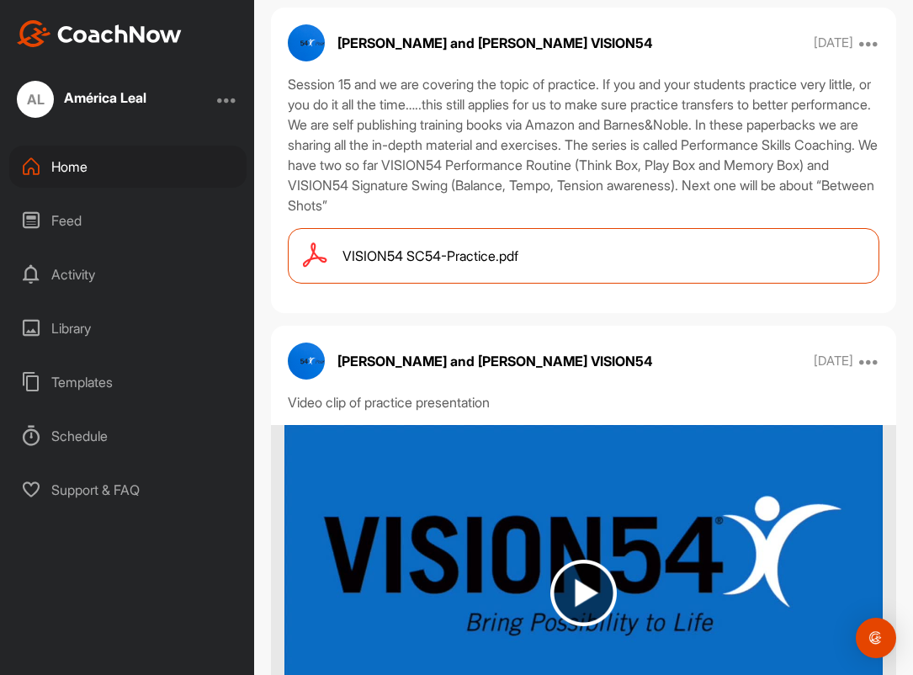
scroll to position [478, 0]
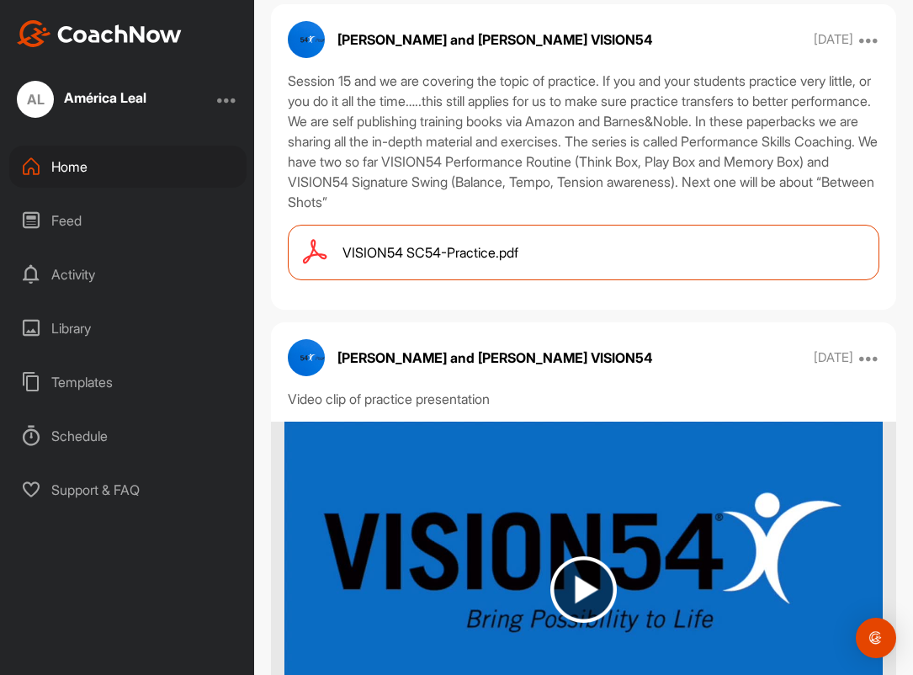
click at [555, 249] on div "VISION54 SC54-Practice.pdf" at bounding box center [583, 253] width 591 height 56
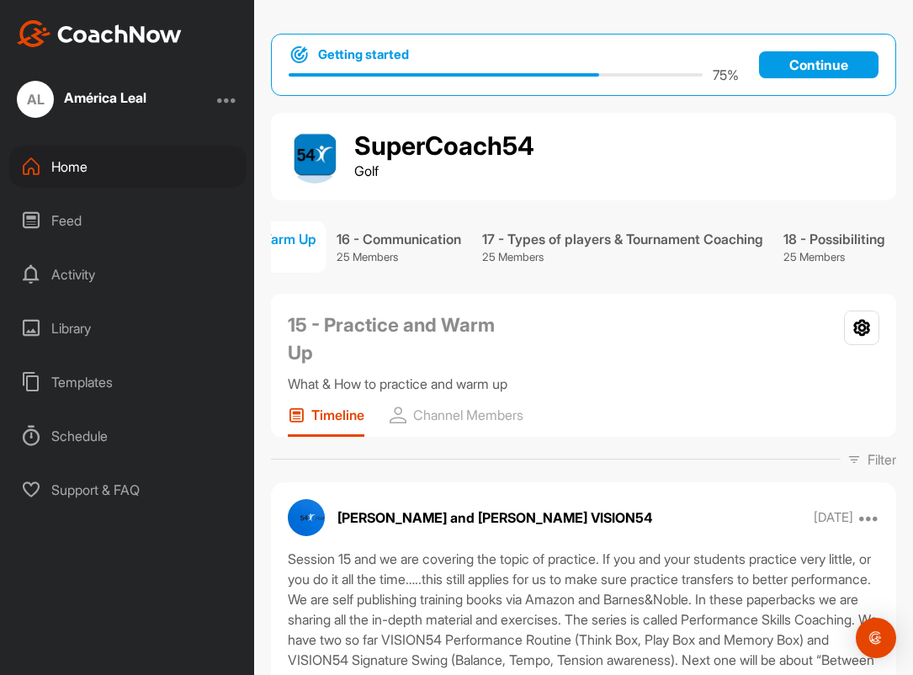
scroll to position [0, 2356]
click at [404, 241] on div "16 - Communication" at bounding box center [398, 239] width 124 height 20
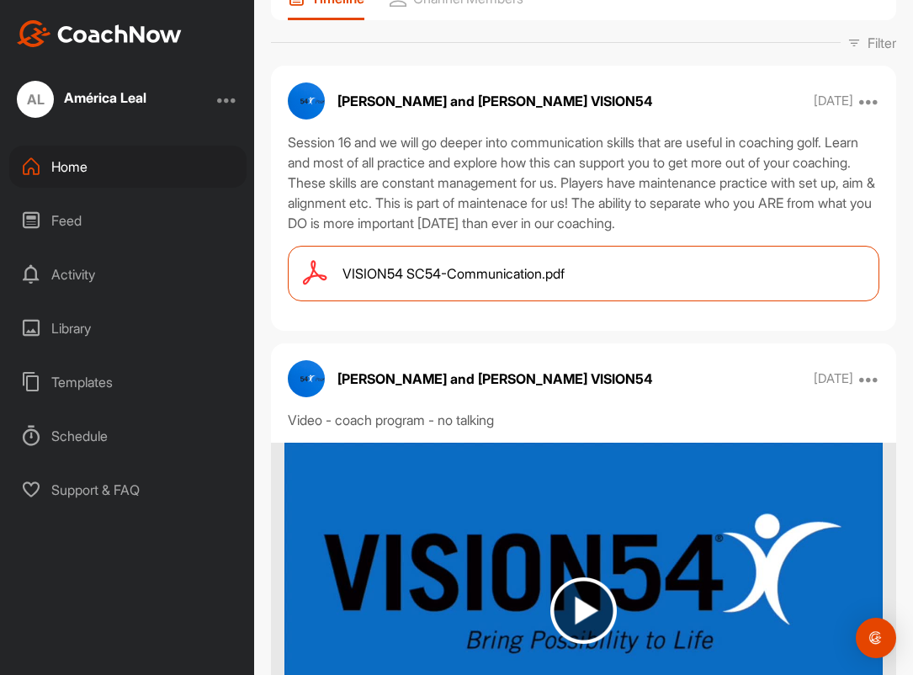
scroll to position [392, 0]
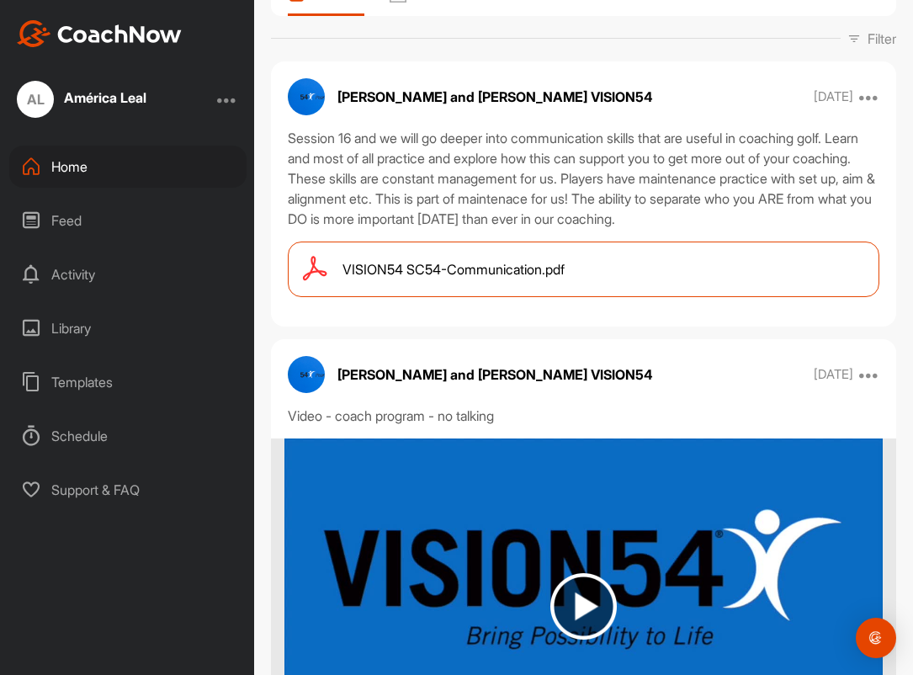
click at [522, 270] on span "VISION54 SC54-Communication.pdf" at bounding box center [453, 269] width 222 height 20
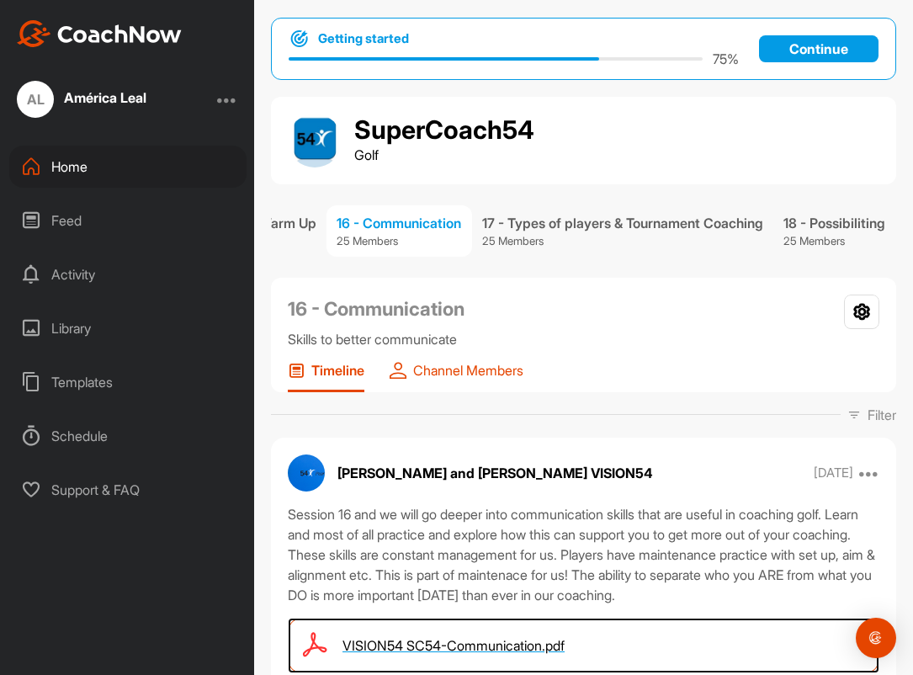
scroll to position [0, 0]
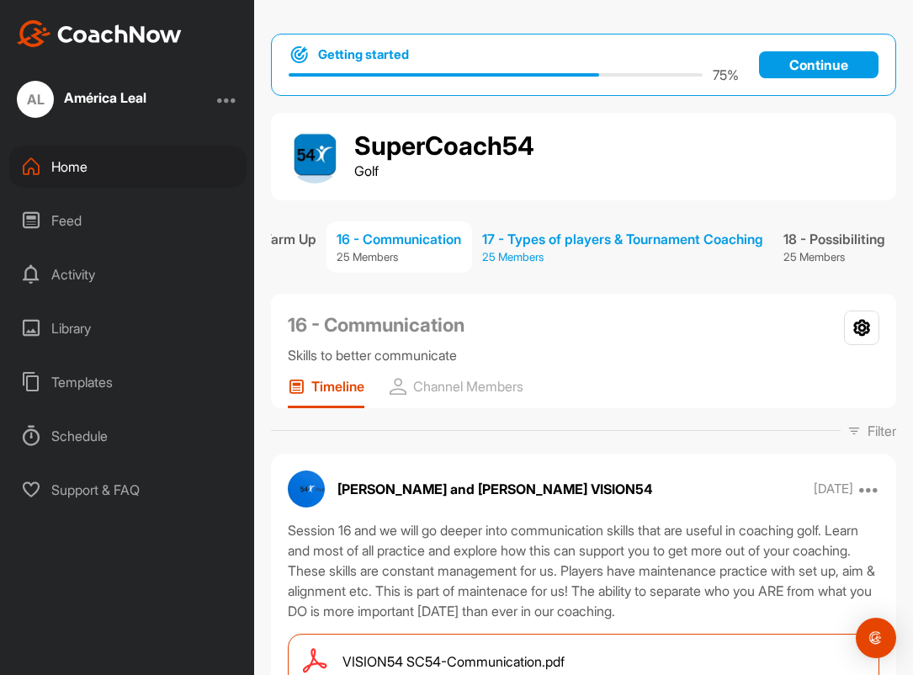
click at [590, 243] on div "17 - Types of players & Tournament Coaching" at bounding box center [622, 239] width 281 height 20
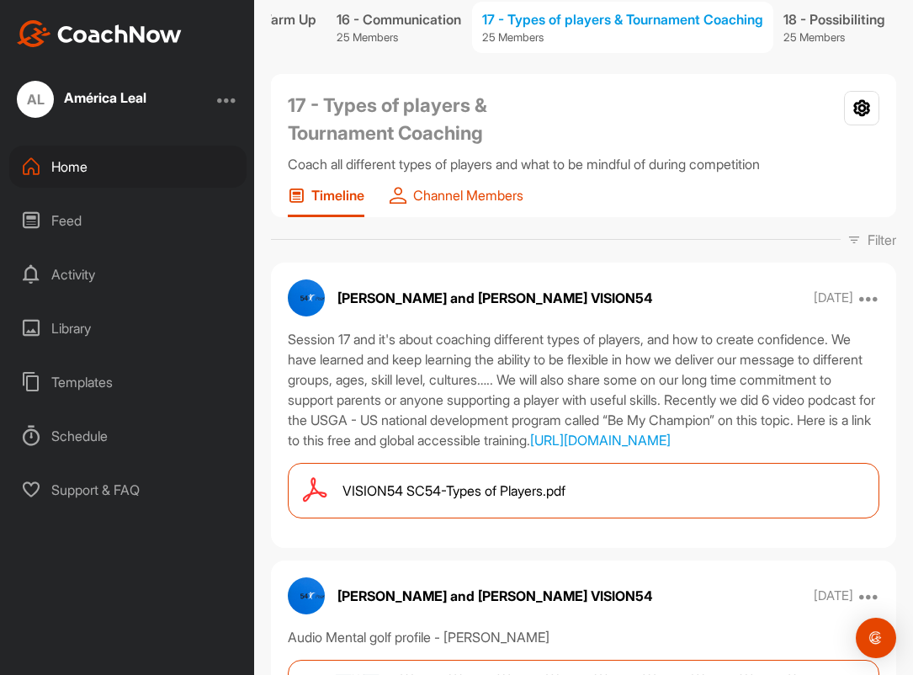
scroll to position [218, 0]
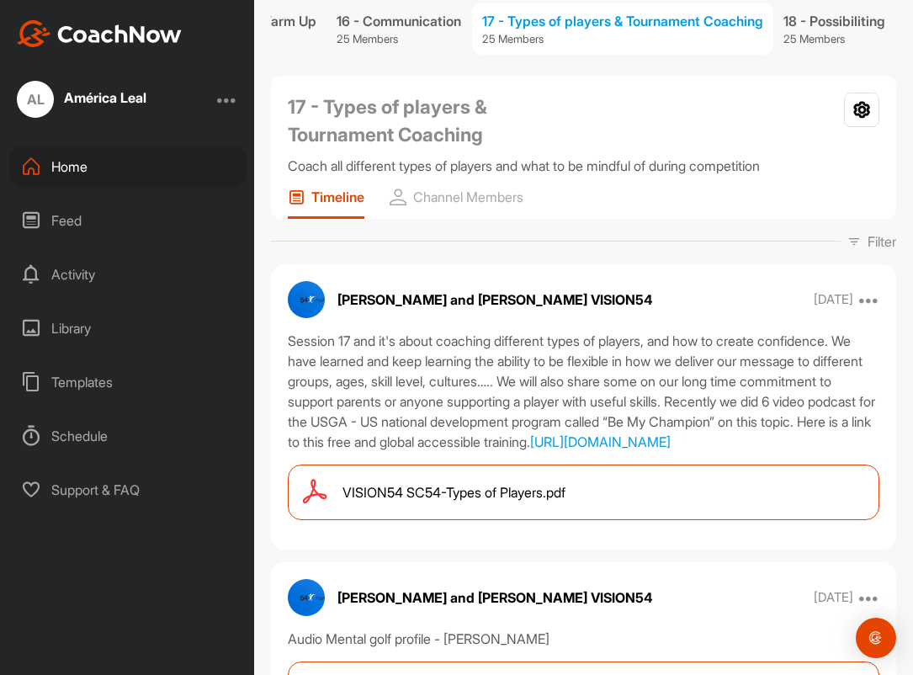
click at [497, 502] on span "VISION54 SC54-Types of Players.pdf" at bounding box center [453, 492] width 223 height 20
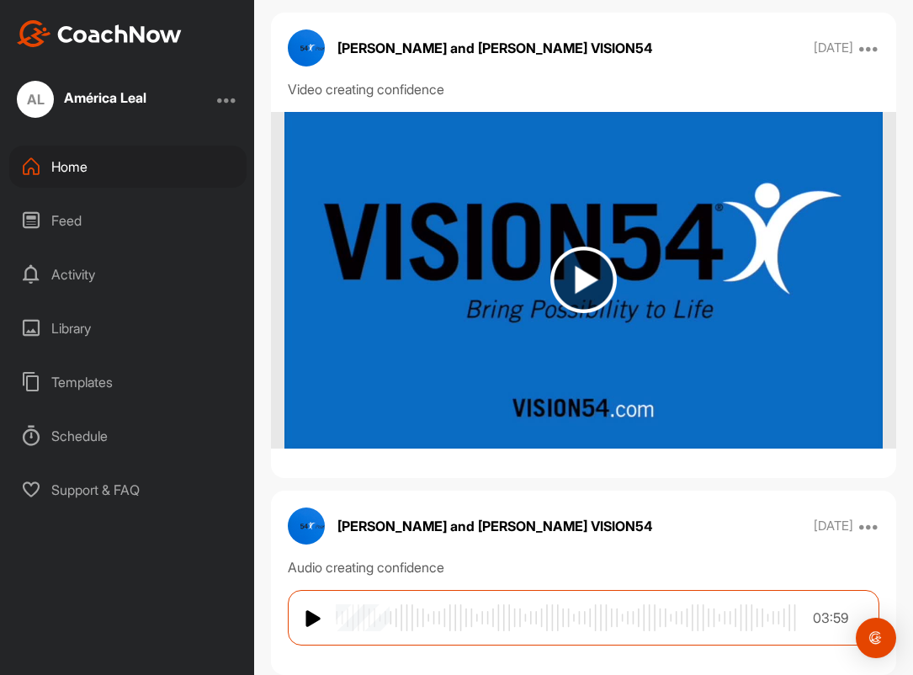
scroll to position [1529, 0]
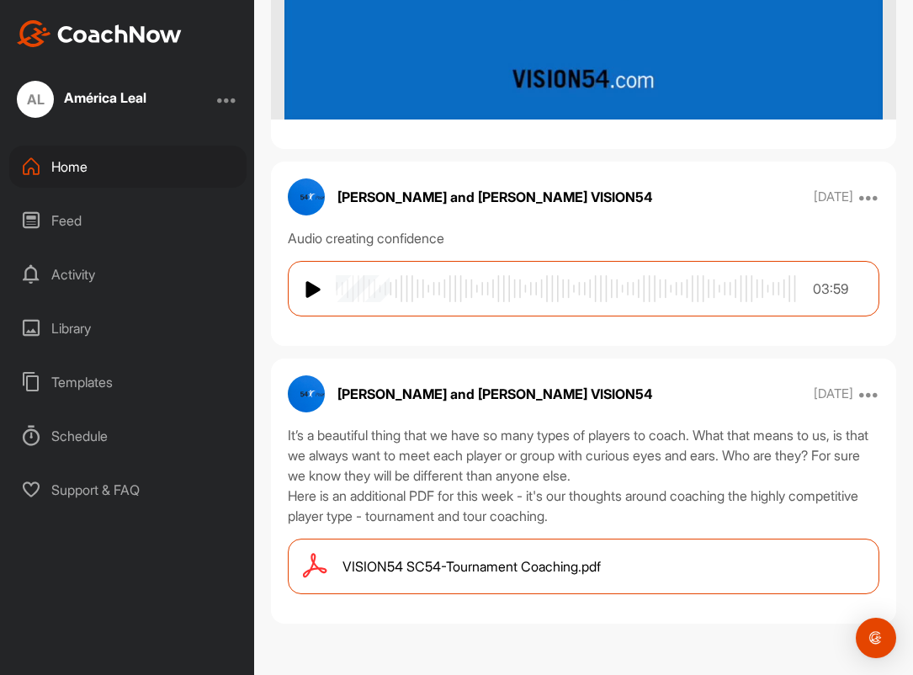
click at [495, 566] on span "VISION54 SC54-Tournament Coaching.pdf" at bounding box center [471, 566] width 258 height 20
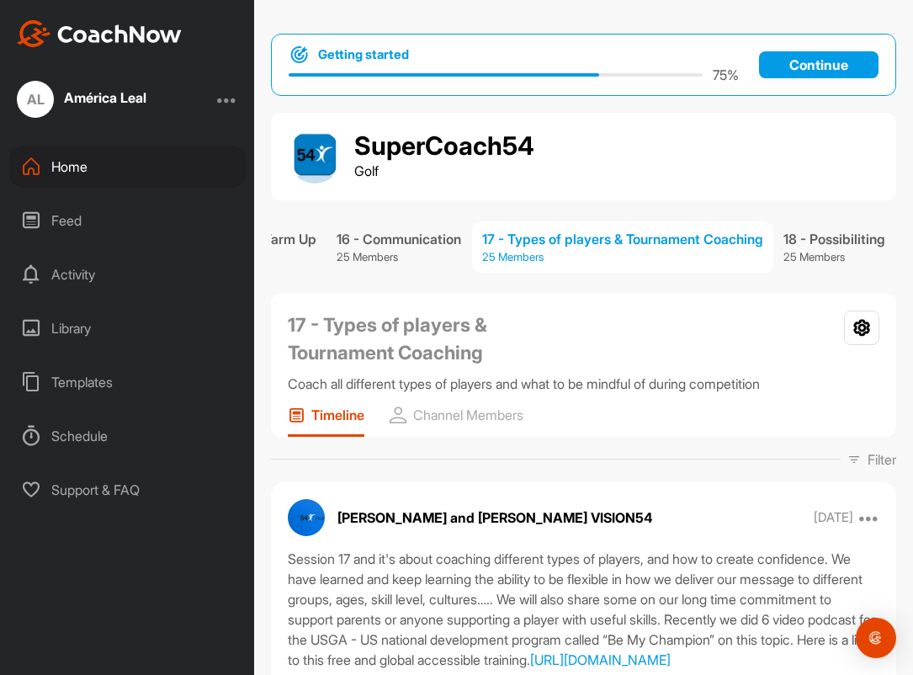
scroll to position [0, 2372]
click at [824, 236] on div "18 - Possibiliting" at bounding box center [834, 239] width 102 height 20
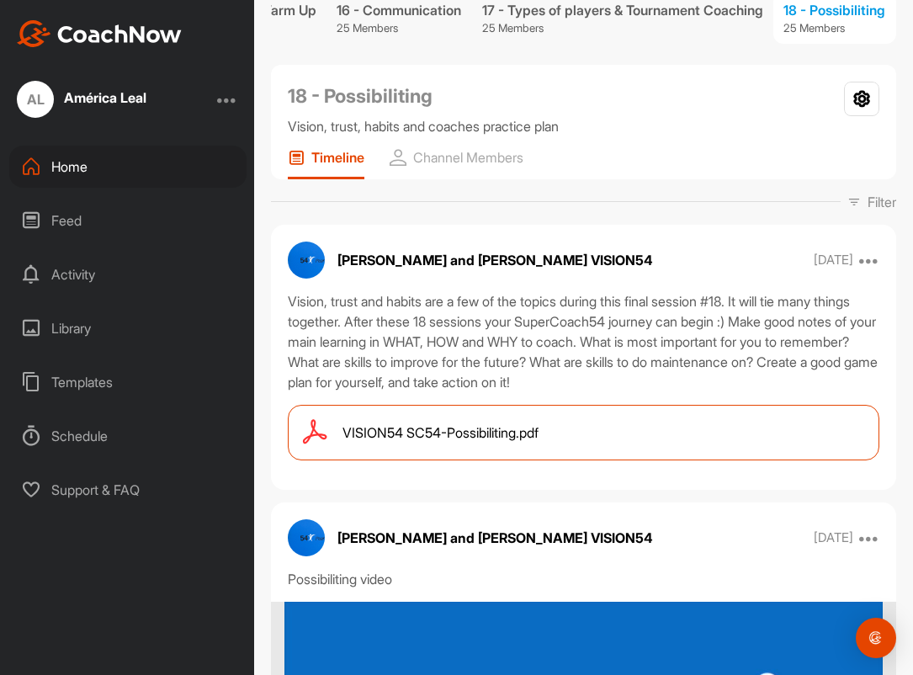
scroll to position [255, 0]
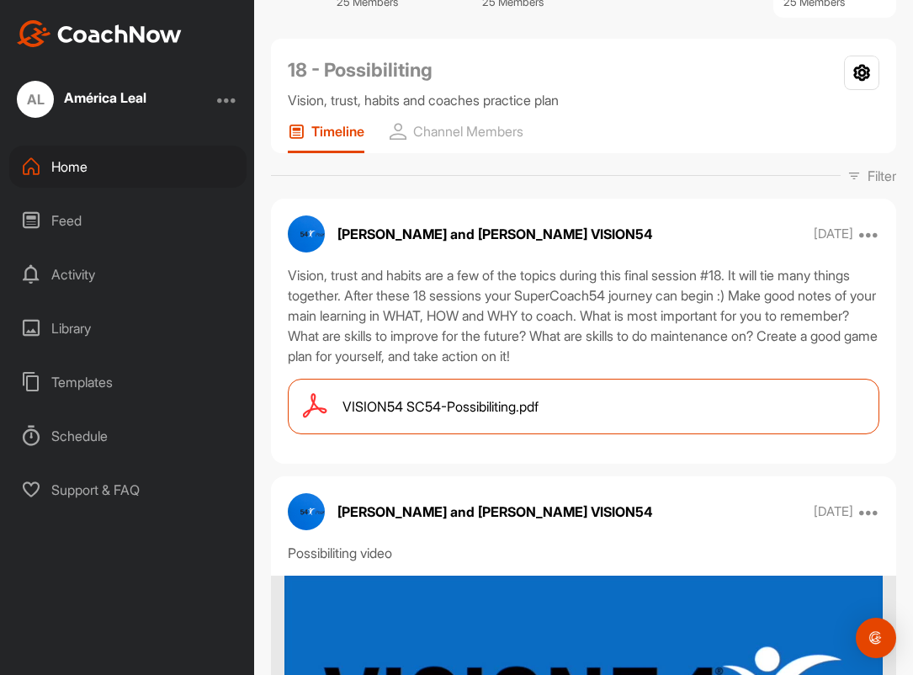
click at [638, 419] on div "VISION54 SC54-Possibiliting.pdf" at bounding box center [583, 407] width 591 height 56
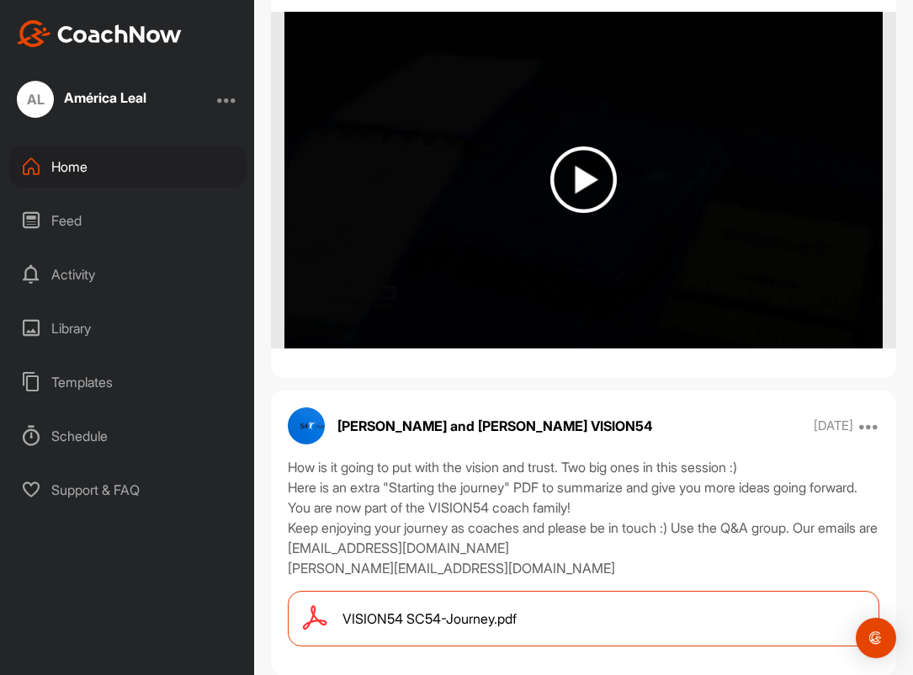
scroll to position [2634, 0]
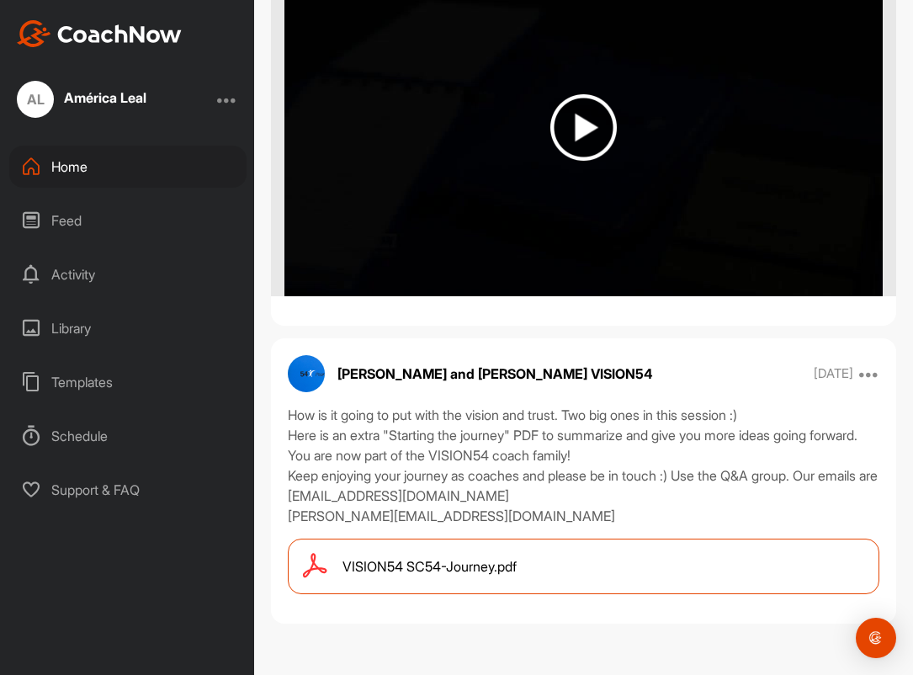
click at [466, 576] on div "VISION54 SC54-Journey.pdf" at bounding box center [583, 566] width 591 height 56
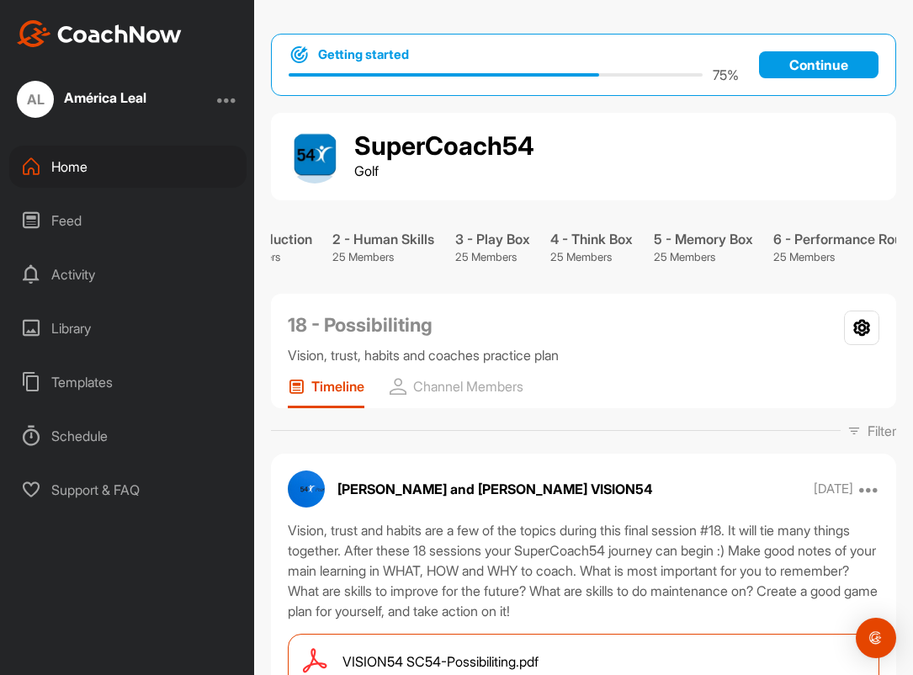
scroll to position [0, 0]
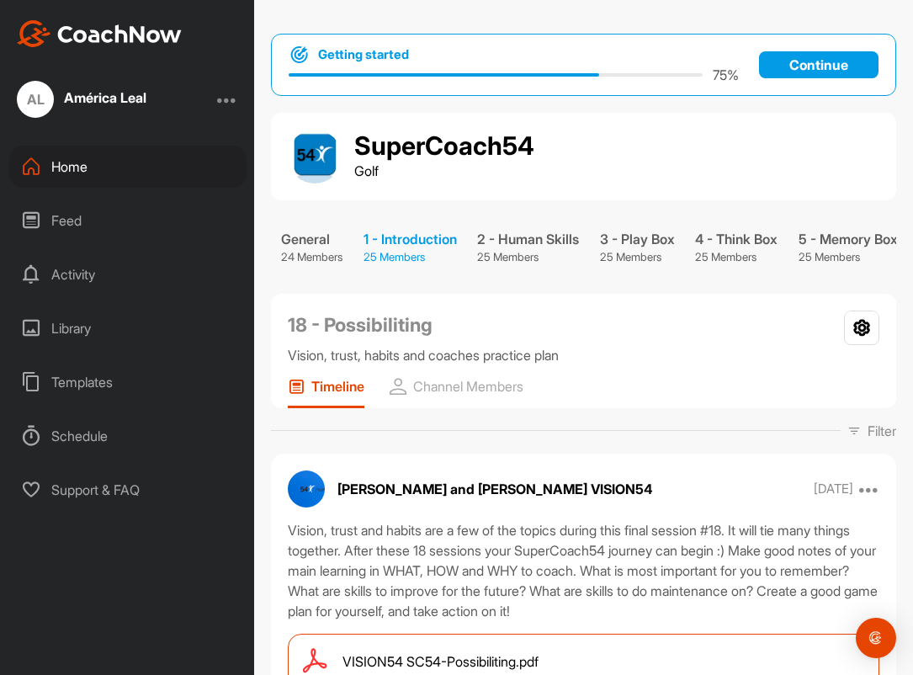
click at [406, 246] on div "1 - Introduction" at bounding box center [409, 239] width 93 height 20
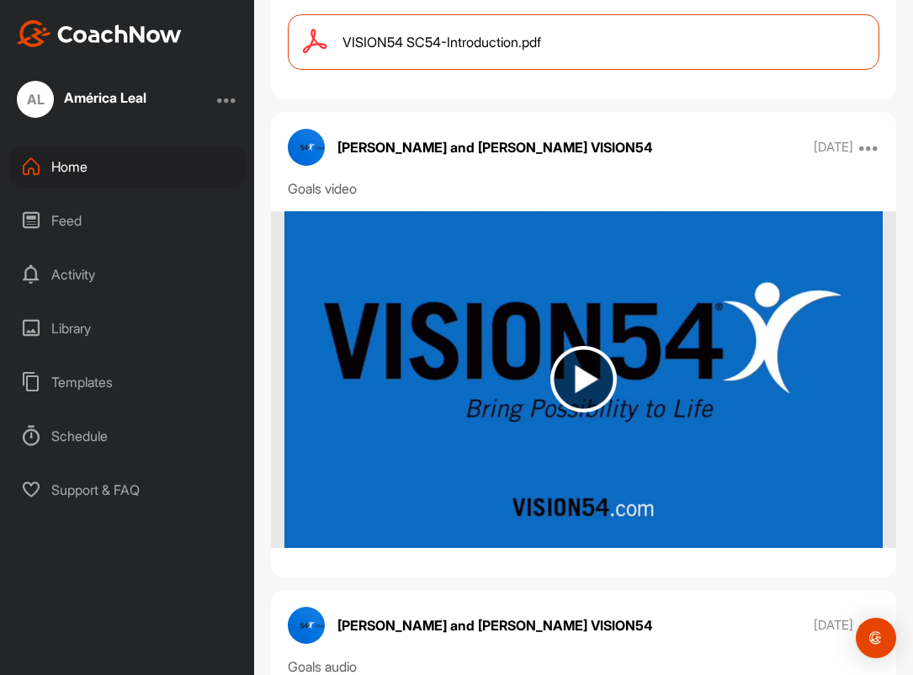
scroll to position [646, 0]
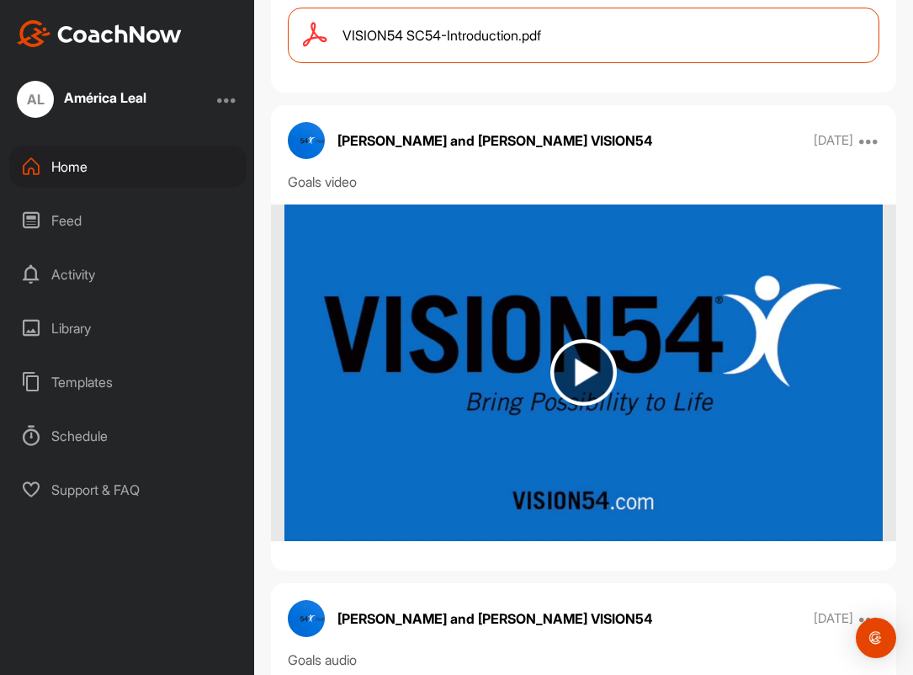
click at [593, 375] on img at bounding box center [583, 372] width 66 height 66
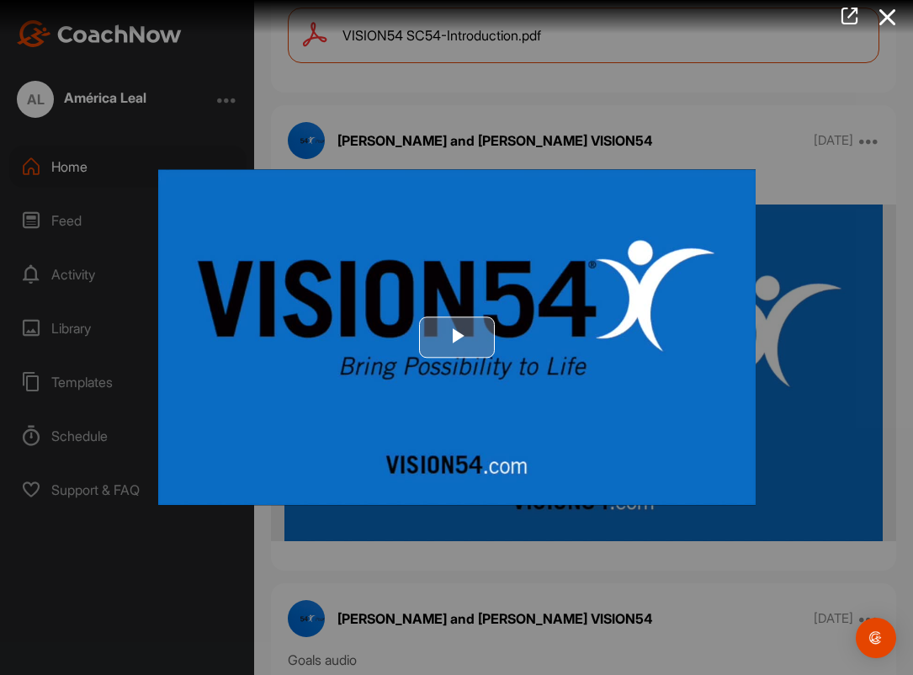
click at [560, 400] on img "Video Player" at bounding box center [456, 337] width 597 height 336
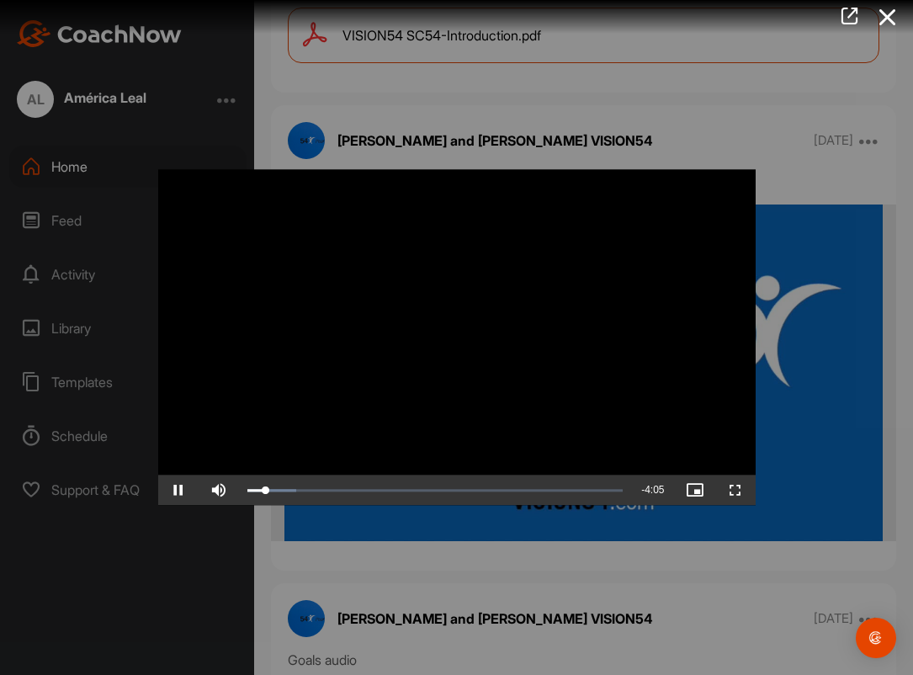
drag, startPoint x: 551, startPoint y: 384, endPoint x: 632, endPoint y: 384, distance: 80.7
click at [632, 384] on video "Video Player" at bounding box center [456, 337] width 597 height 336
drag, startPoint x: 595, startPoint y: 204, endPoint x: 689, endPoint y: 216, distance: 95.0
click at [689, 216] on video "Video Player" at bounding box center [456, 337] width 597 height 336
click at [177, 490] on span "Video Player" at bounding box center [178, 490] width 40 height 0
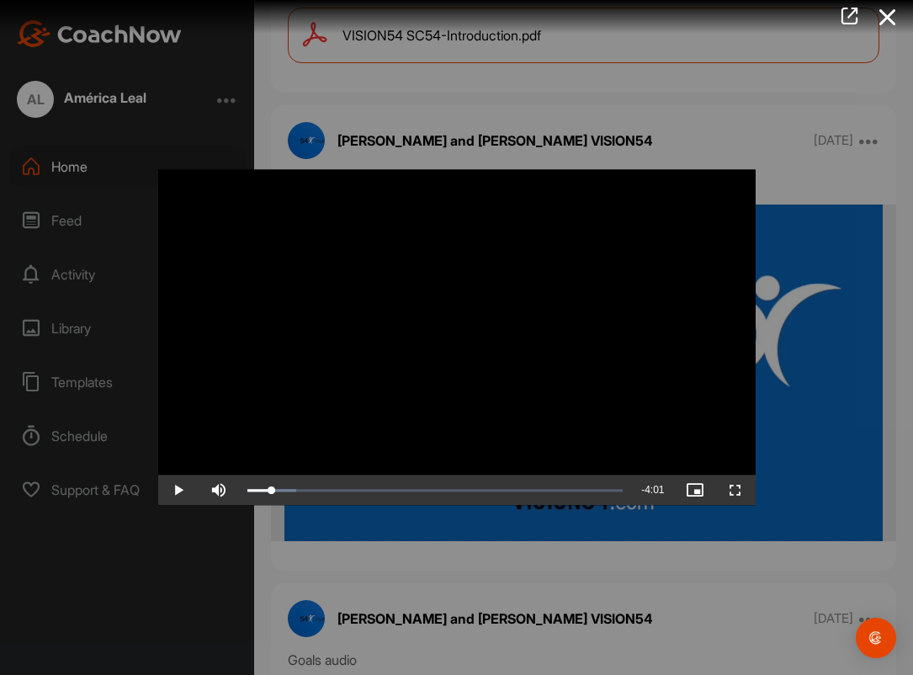
click at [804, 174] on div at bounding box center [456, 337] width 913 height 675
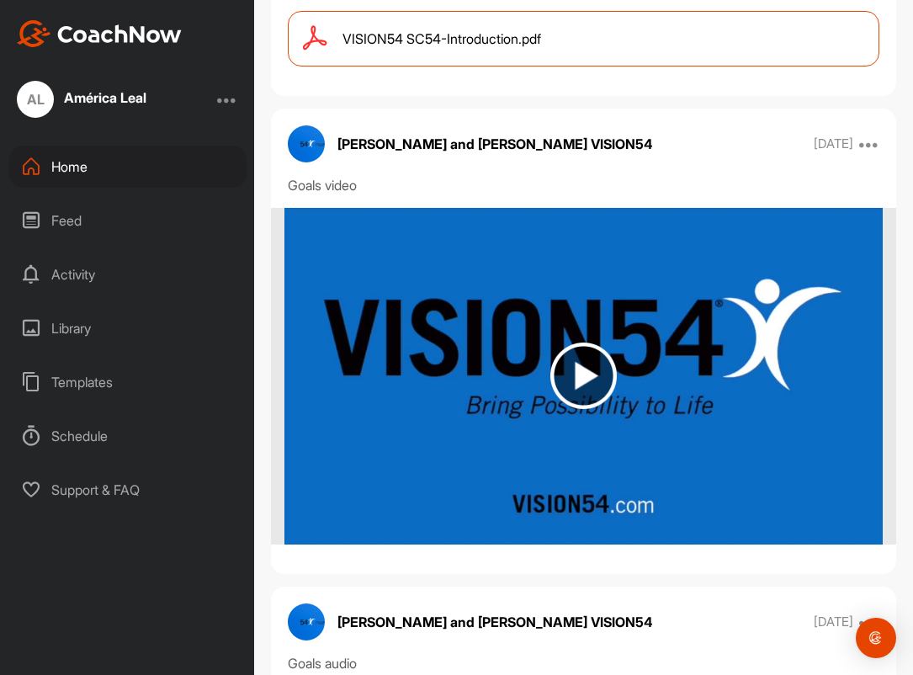
scroll to position [636, 0]
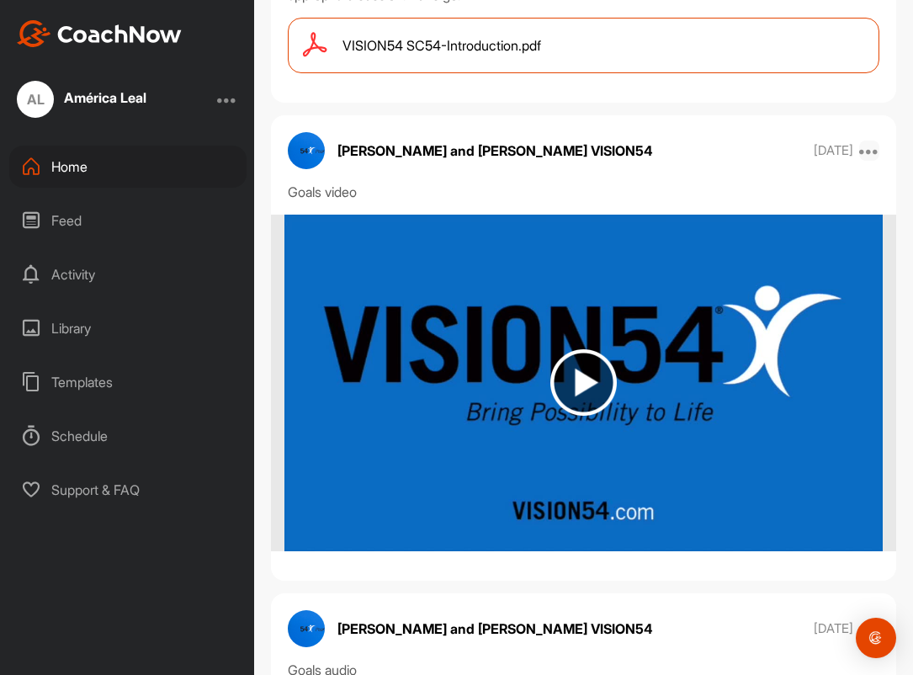
click at [869, 151] on icon at bounding box center [869, 150] width 20 height 20
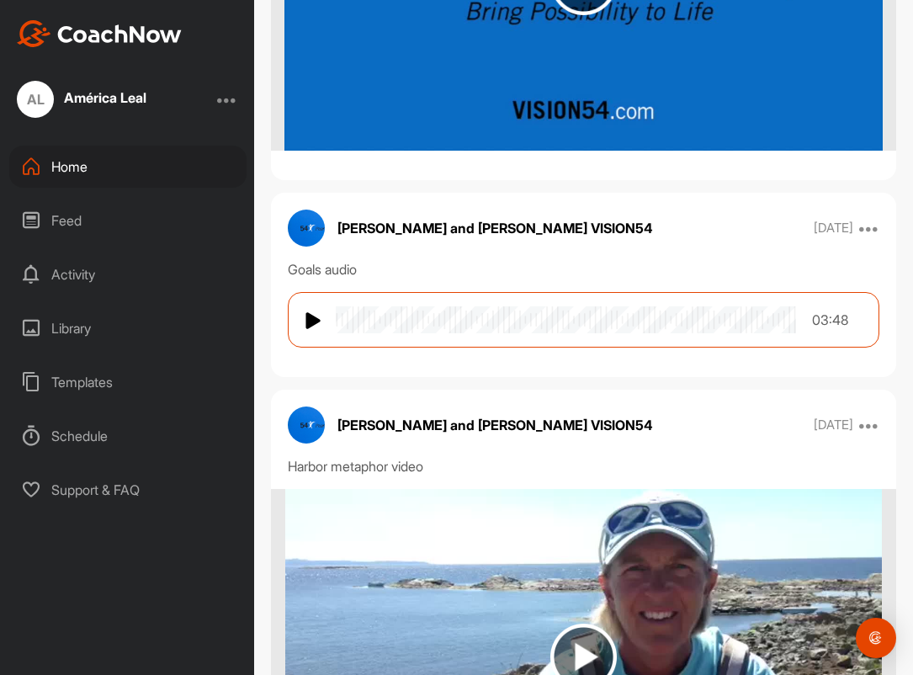
scroll to position [1037, 0]
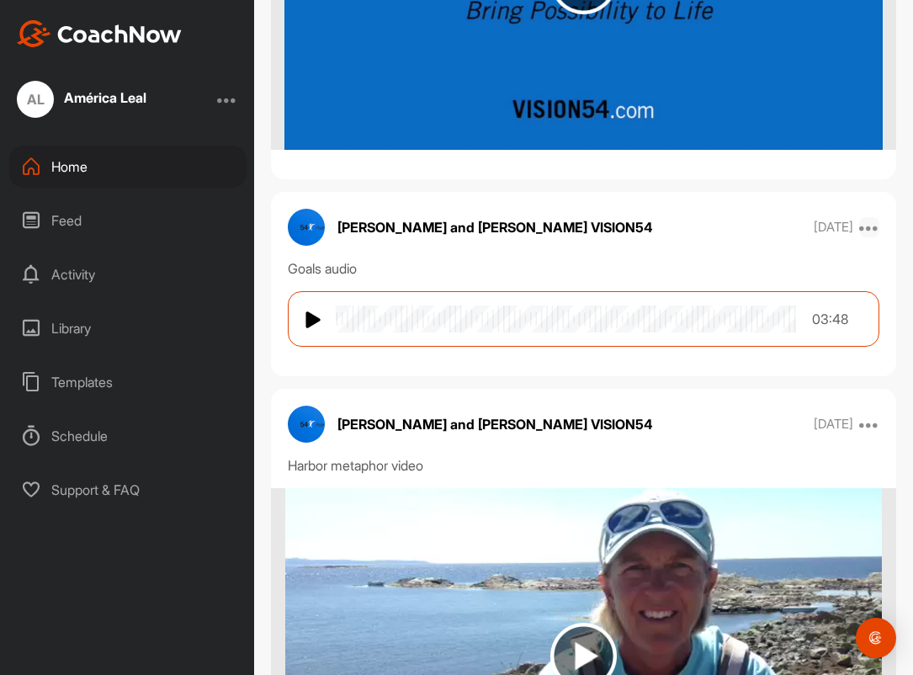
click at [866, 228] on icon at bounding box center [869, 227] width 20 height 20
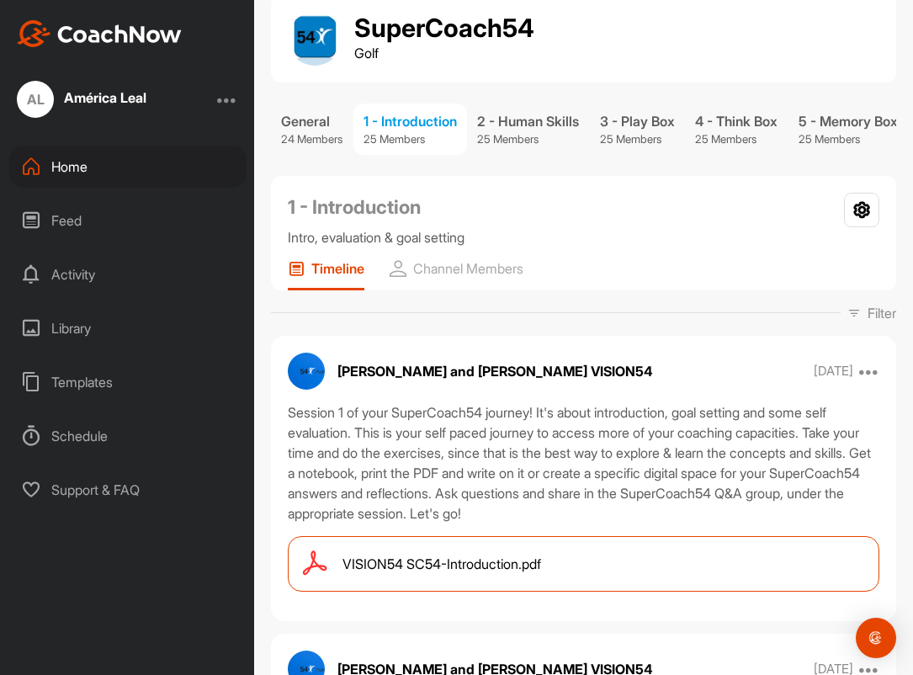
scroll to position [129, 0]
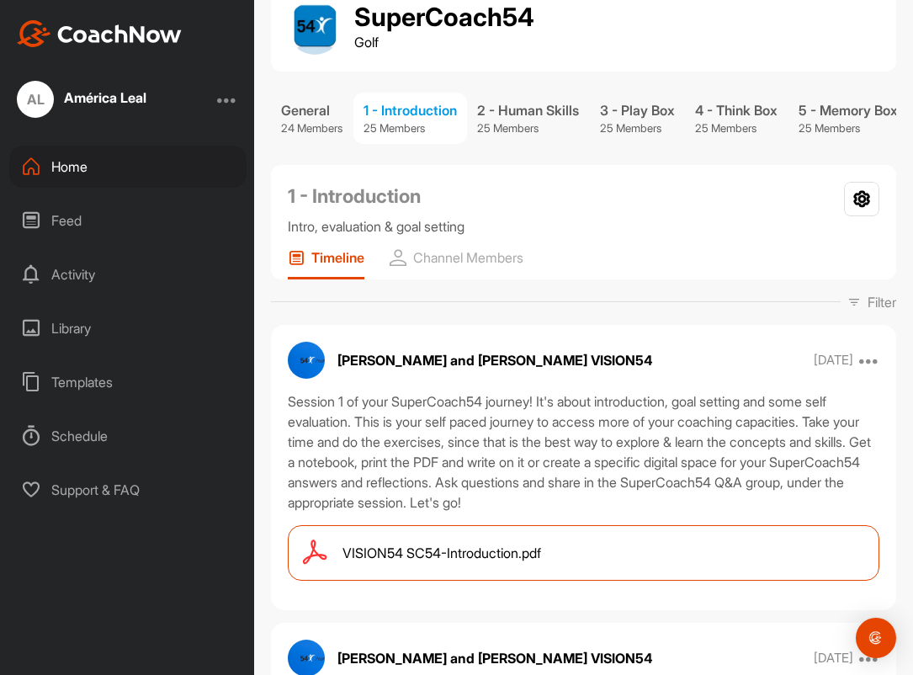
click at [351, 552] on span "VISION54 SC54-Introduction.pdf" at bounding box center [441, 553] width 199 height 20
click at [0, 0] on div "AL América Leal Home Feed Activity Library Templates Schedule Support & FAQ + C…" at bounding box center [456, 337] width 913 height 675
click at [405, 561] on span "VISION54 SC54-Introduction.pdf" at bounding box center [441, 553] width 199 height 20
click at [0, 0] on div "AL América Leal Home Feed Activity Library Templates Schedule Support & FAQ + C…" at bounding box center [456, 337] width 913 height 675
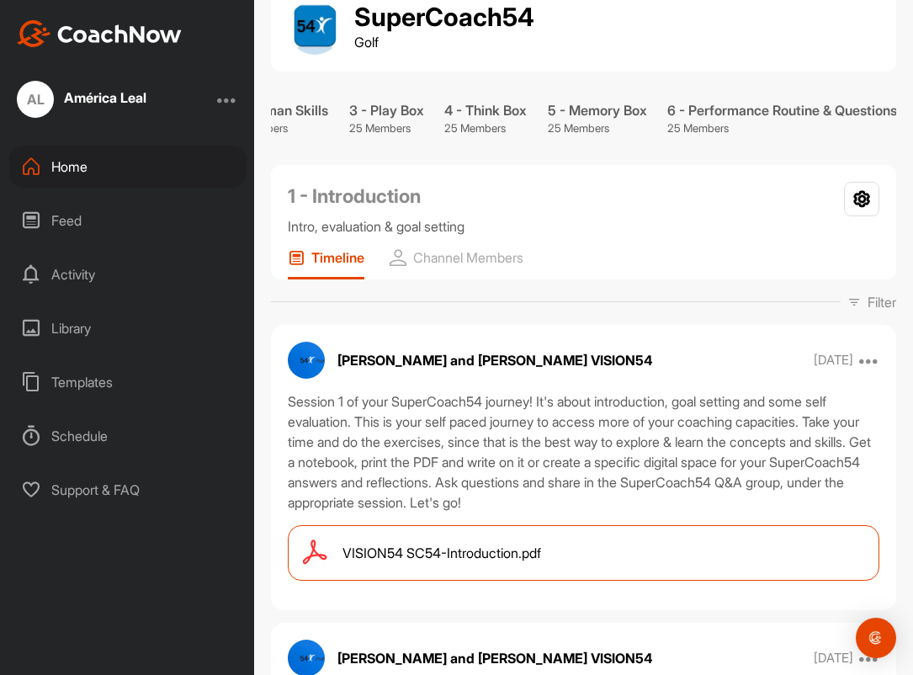
scroll to position [0, 0]
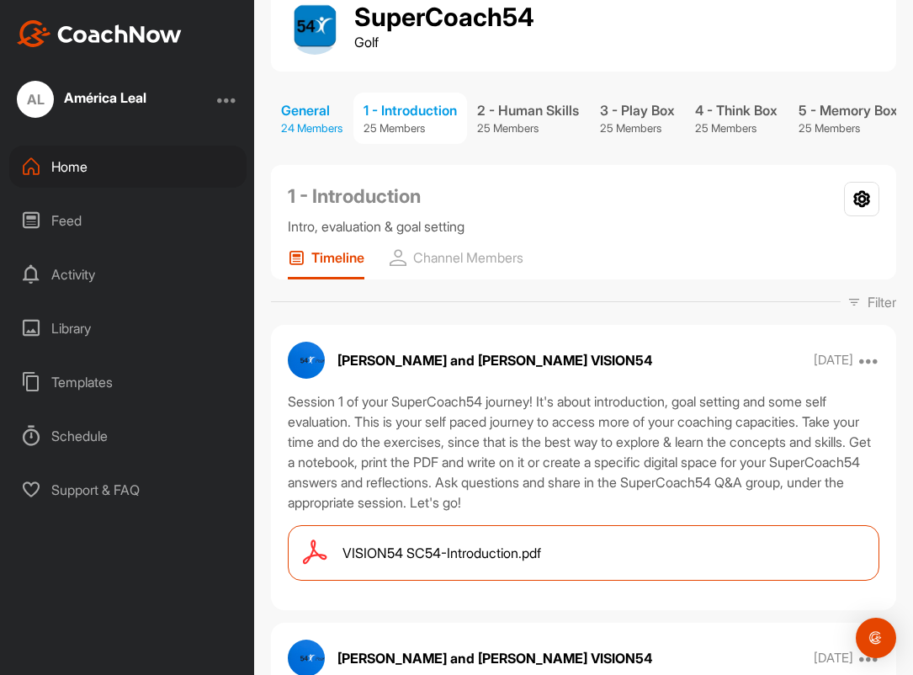
click at [317, 121] on p "24 Members" at bounding box center [311, 128] width 61 height 17
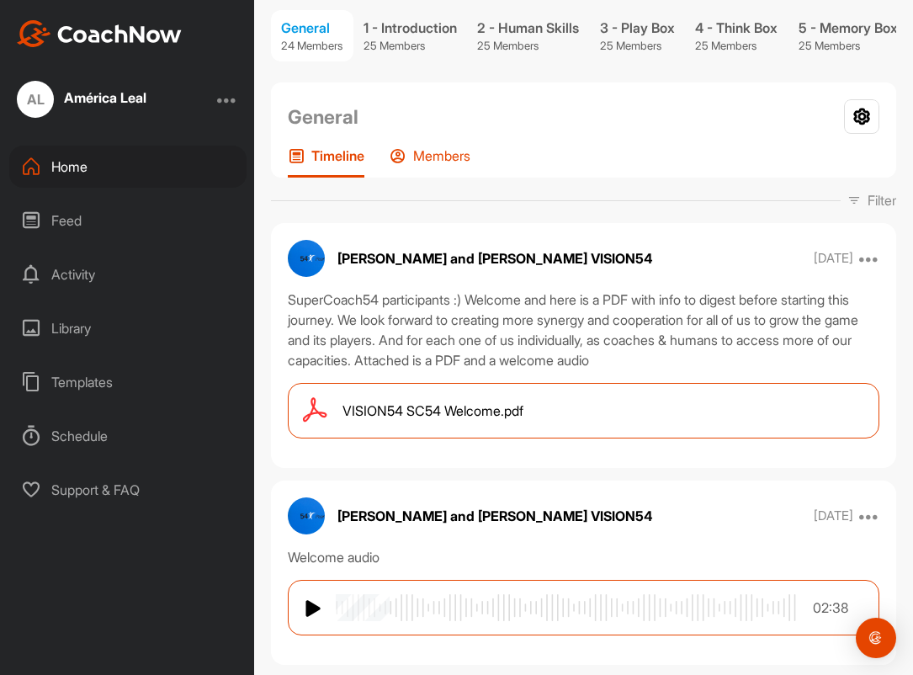
scroll to position [252, 0]
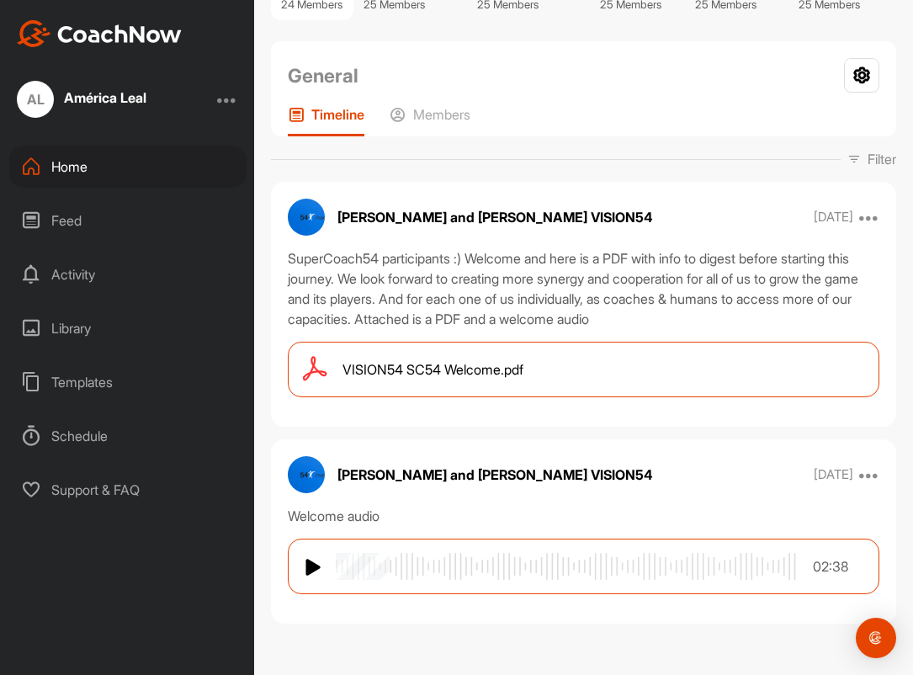
click at [386, 374] on span "VISION54 SC54 Welcome.pdf" at bounding box center [432, 369] width 181 height 20
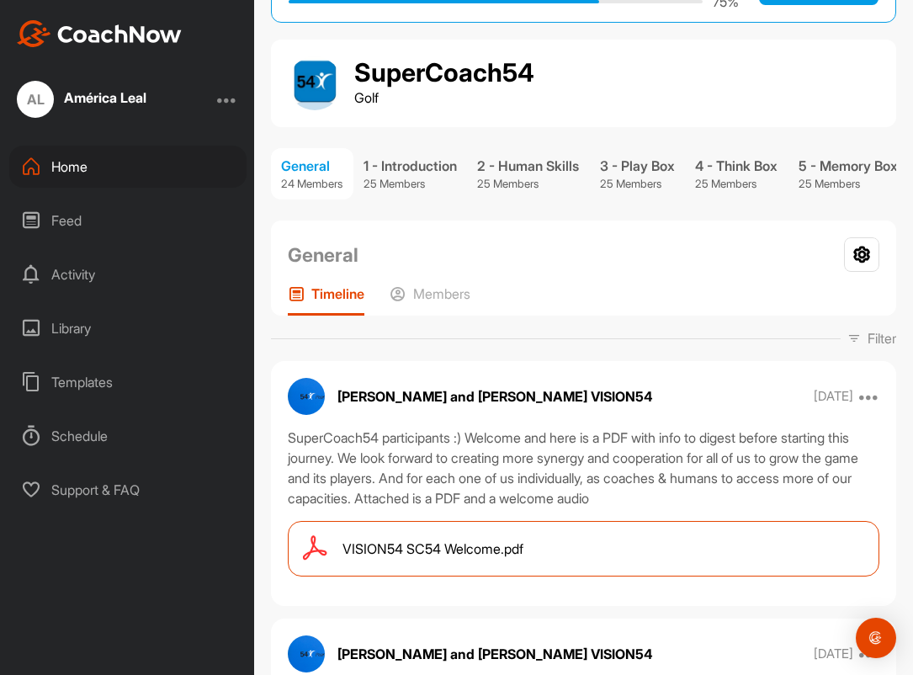
scroll to position [0, 0]
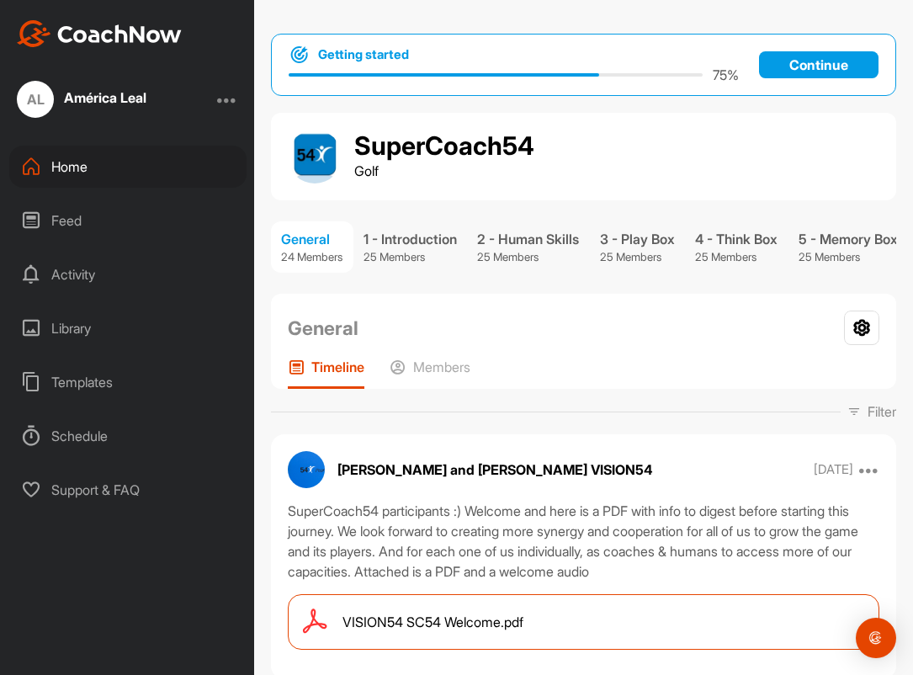
click at [227, 102] on div at bounding box center [227, 99] width 20 height 20
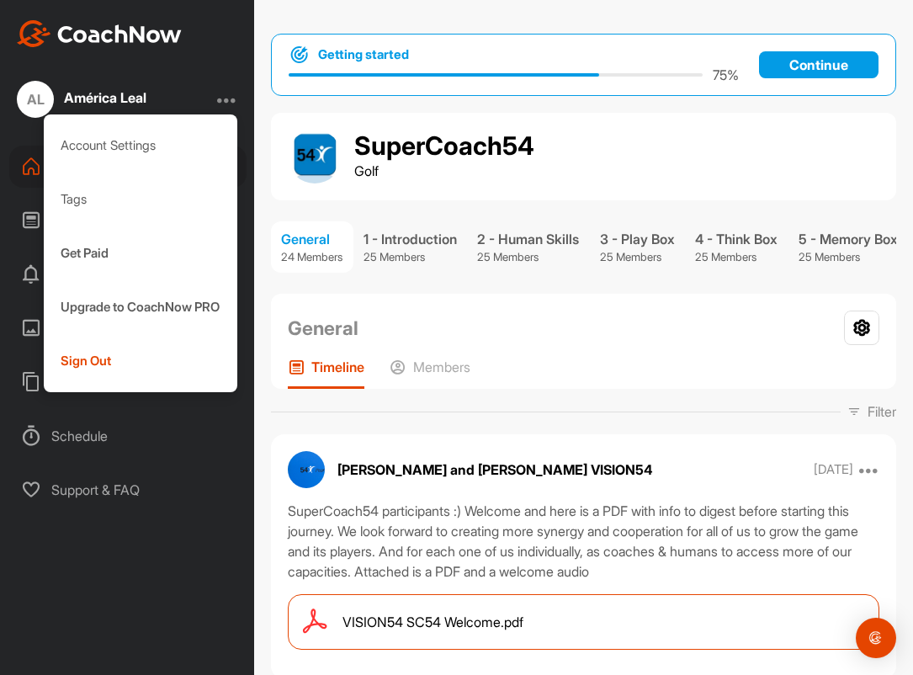
click at [227, 102] on div at bounding box center [227, 99] width 20 height 20
